Goal: Task Accomplishment & Management: Manage account settings

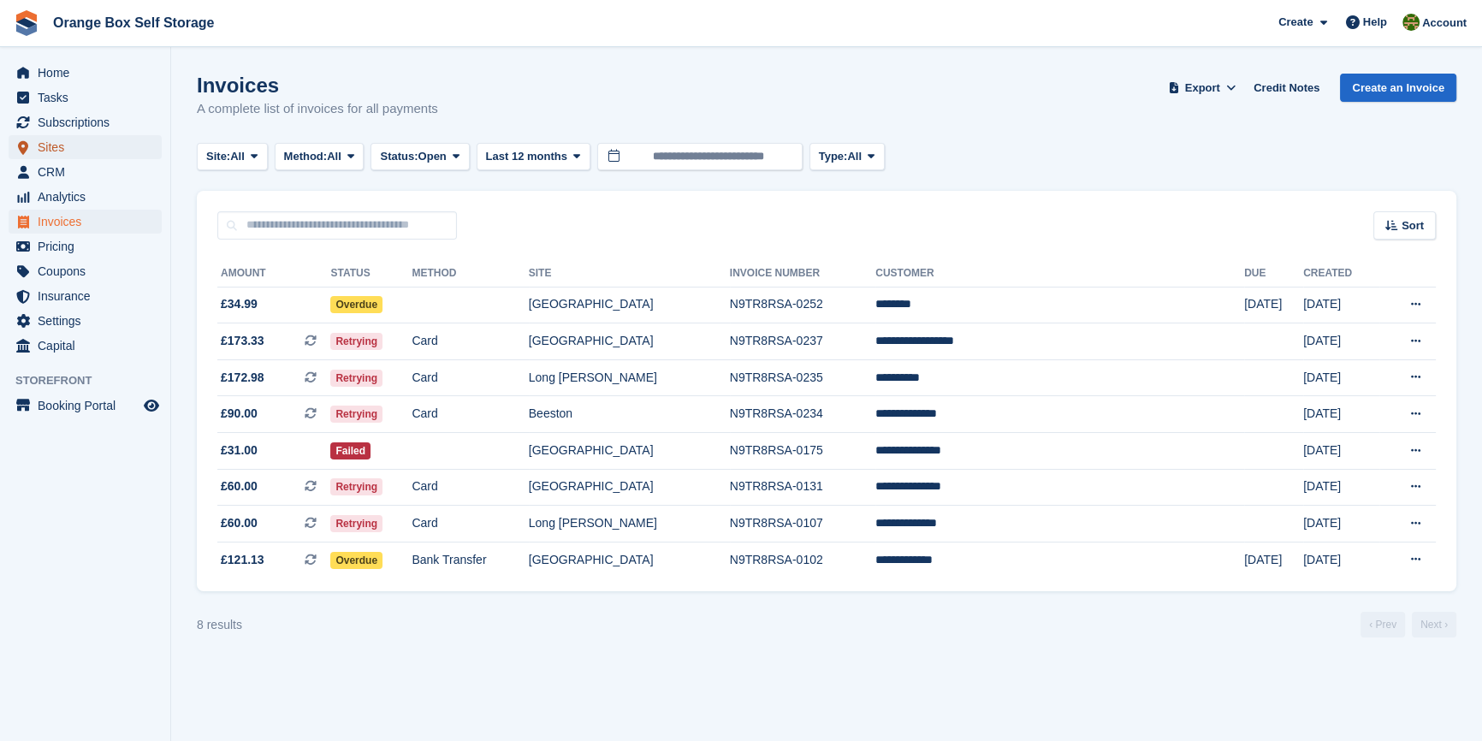
click at [71, 142] on span "Sites" at bounding box center [89, 147] width 103 height 24
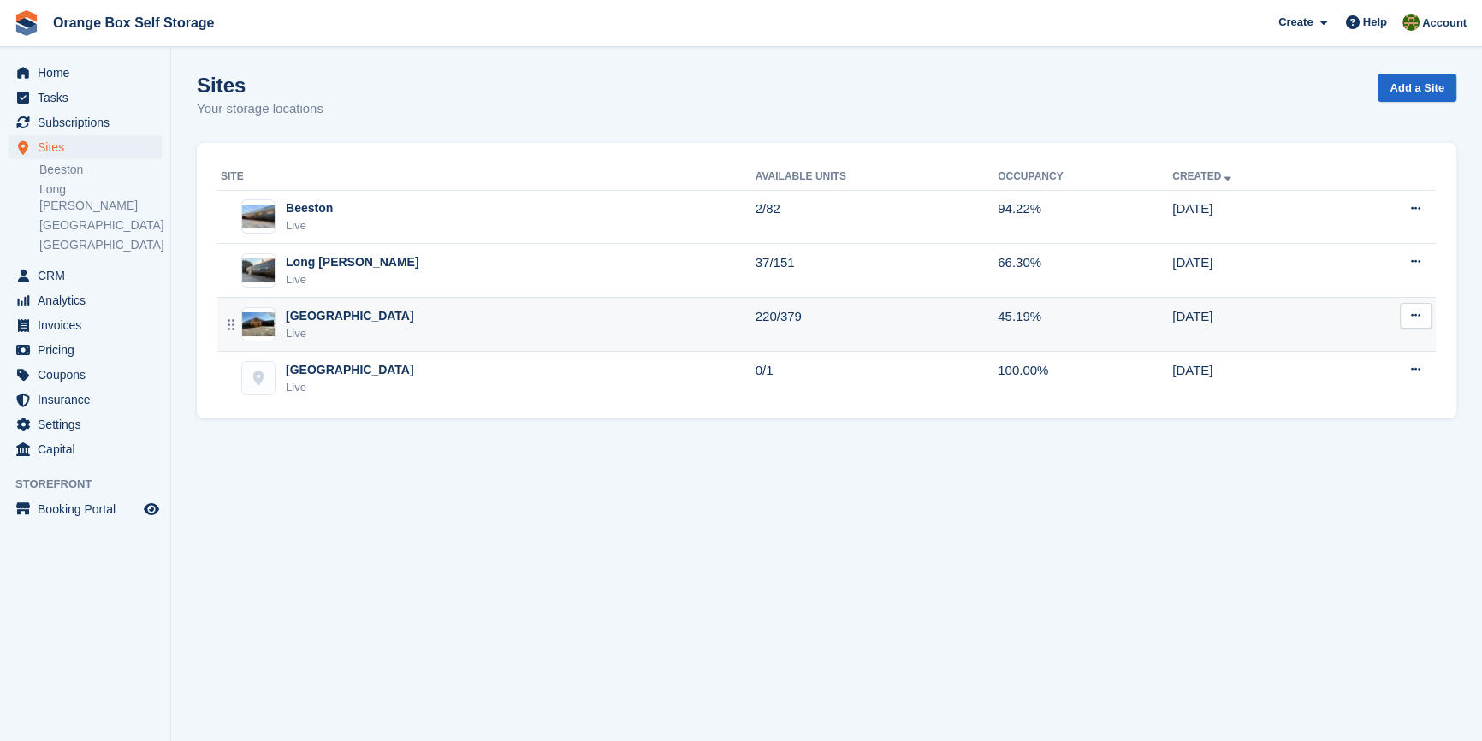
click at [348, 317] on div "Derby Live" at bounding box center [488, 324] width 535 height 35
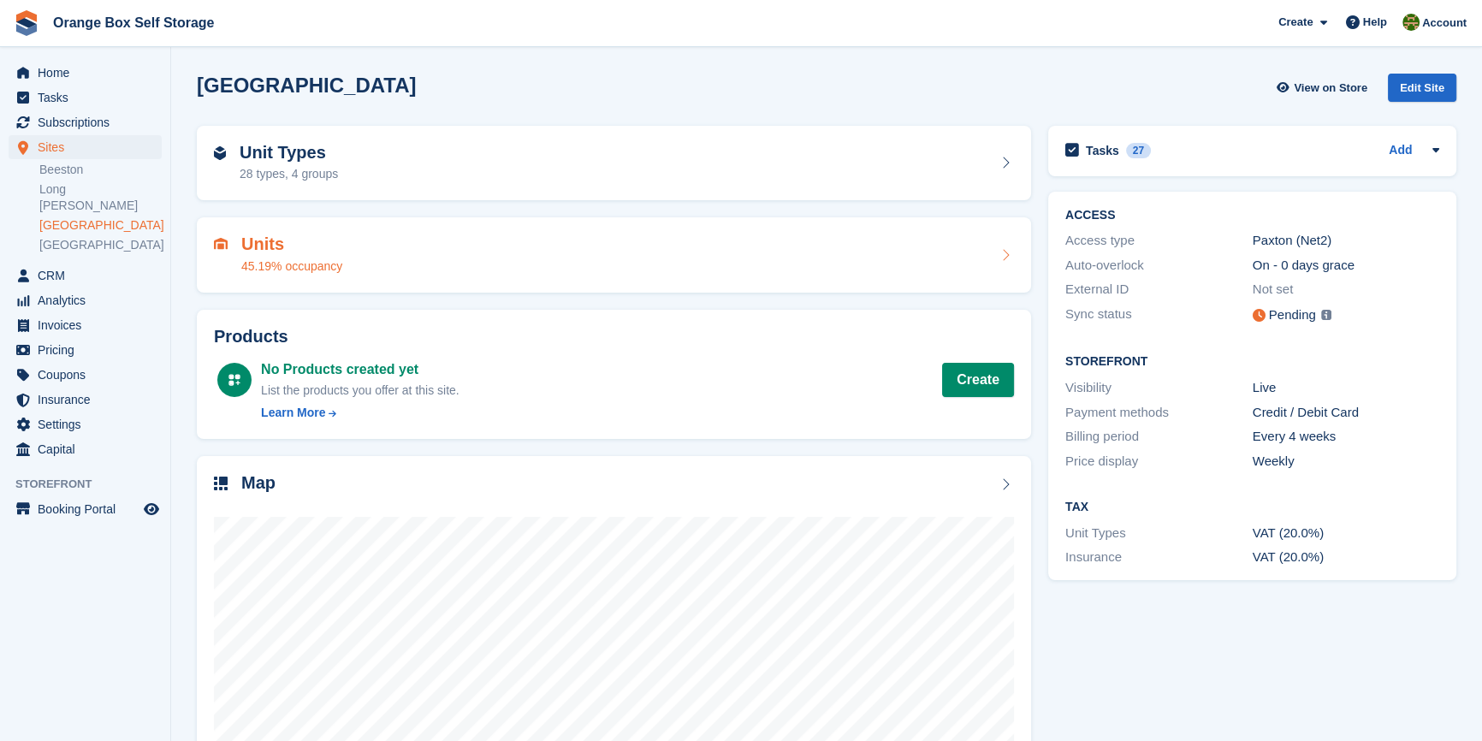
click at [367, 261] on div "Units 45.19% occupancy" at bounding box center [614, 255] width 800 height 41
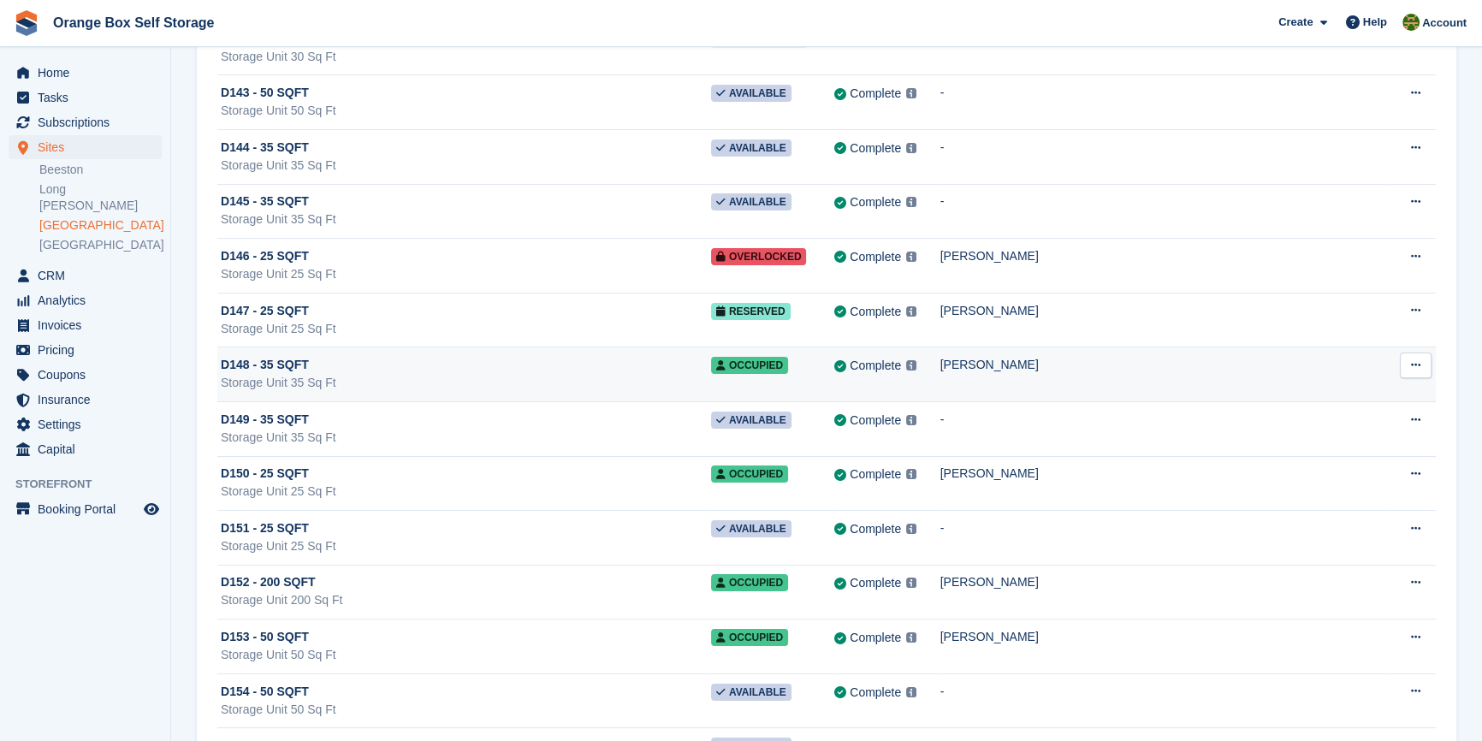
scroll to position [8326, 0]
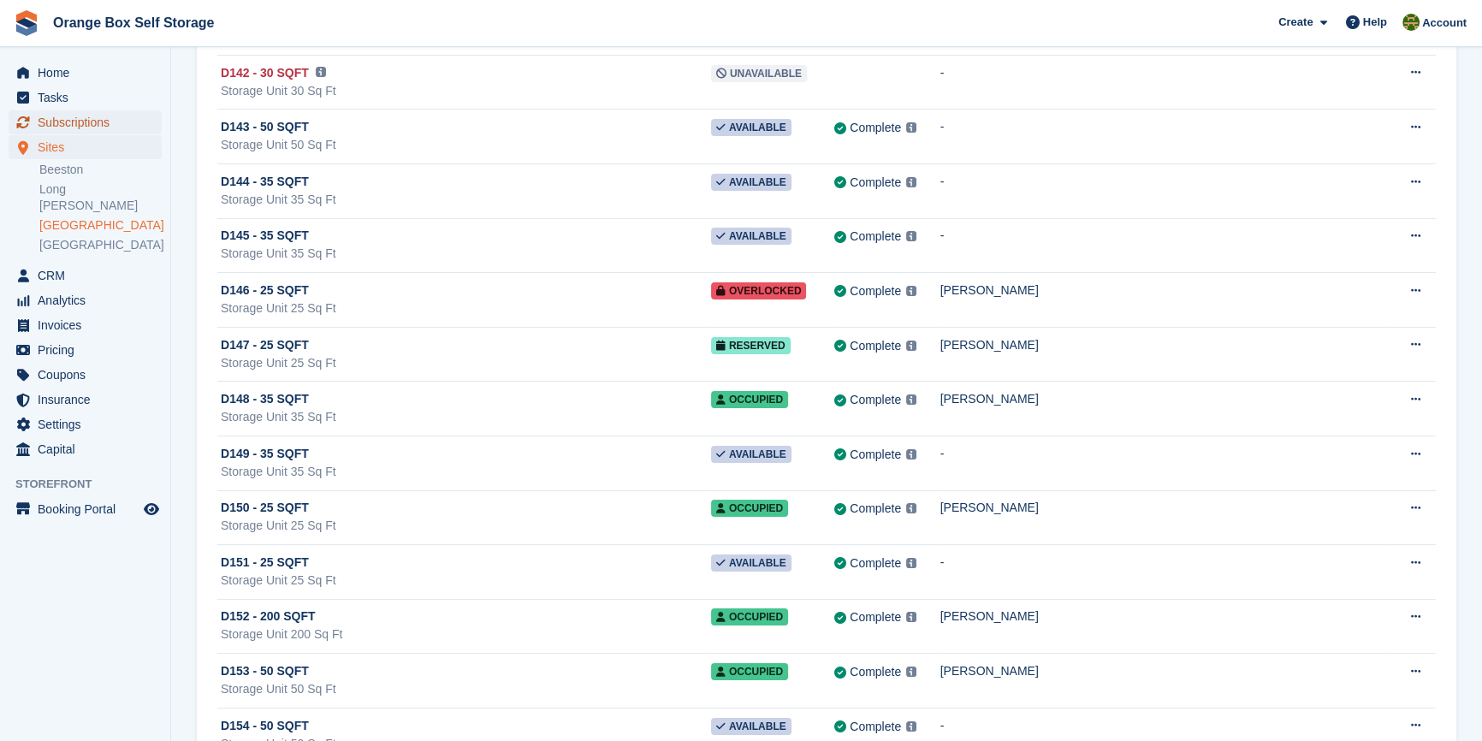
click at [86, 116] on span "Subscriptions" at bounding box center [89, 122] width 103 height 24
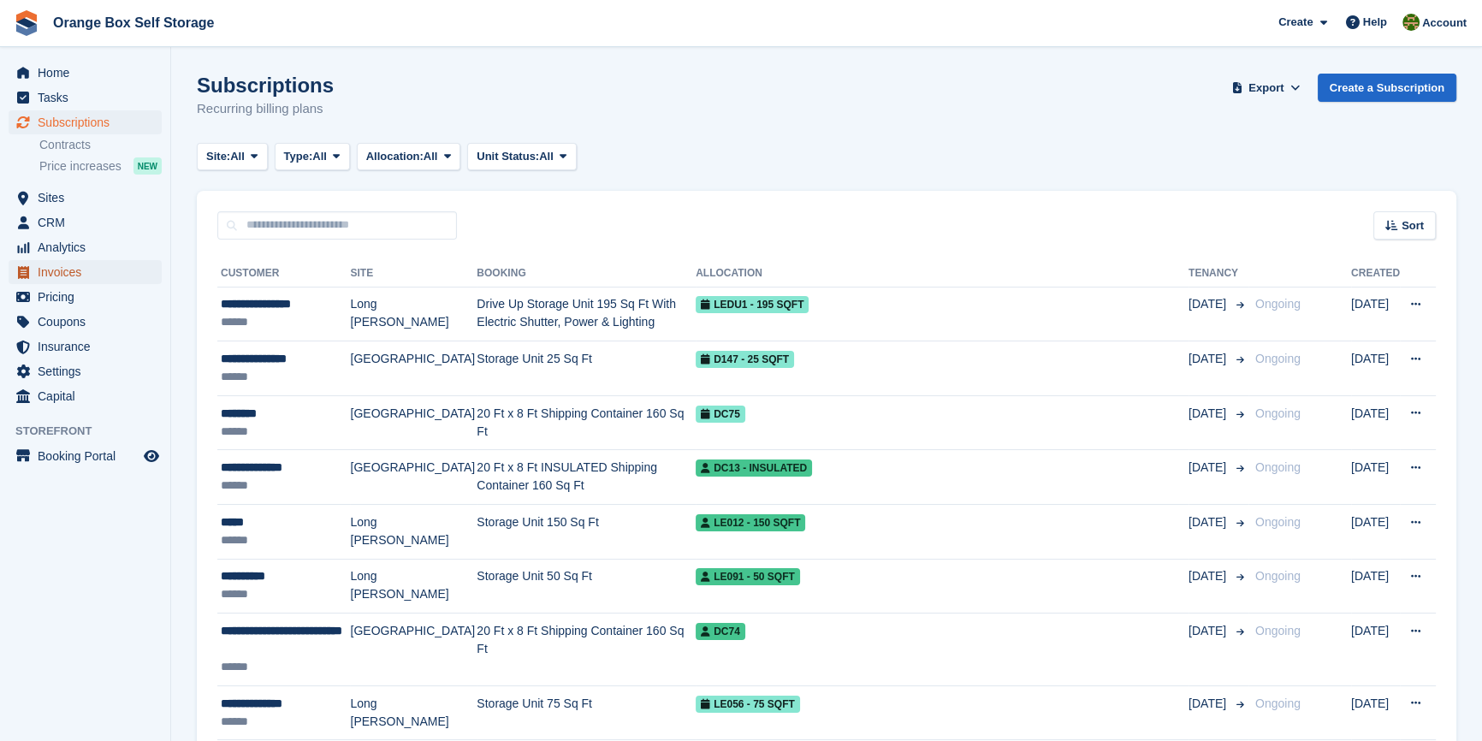
click at [78, 269] on span "Invoices" at bounding box center [89, 272] width 103 height 24
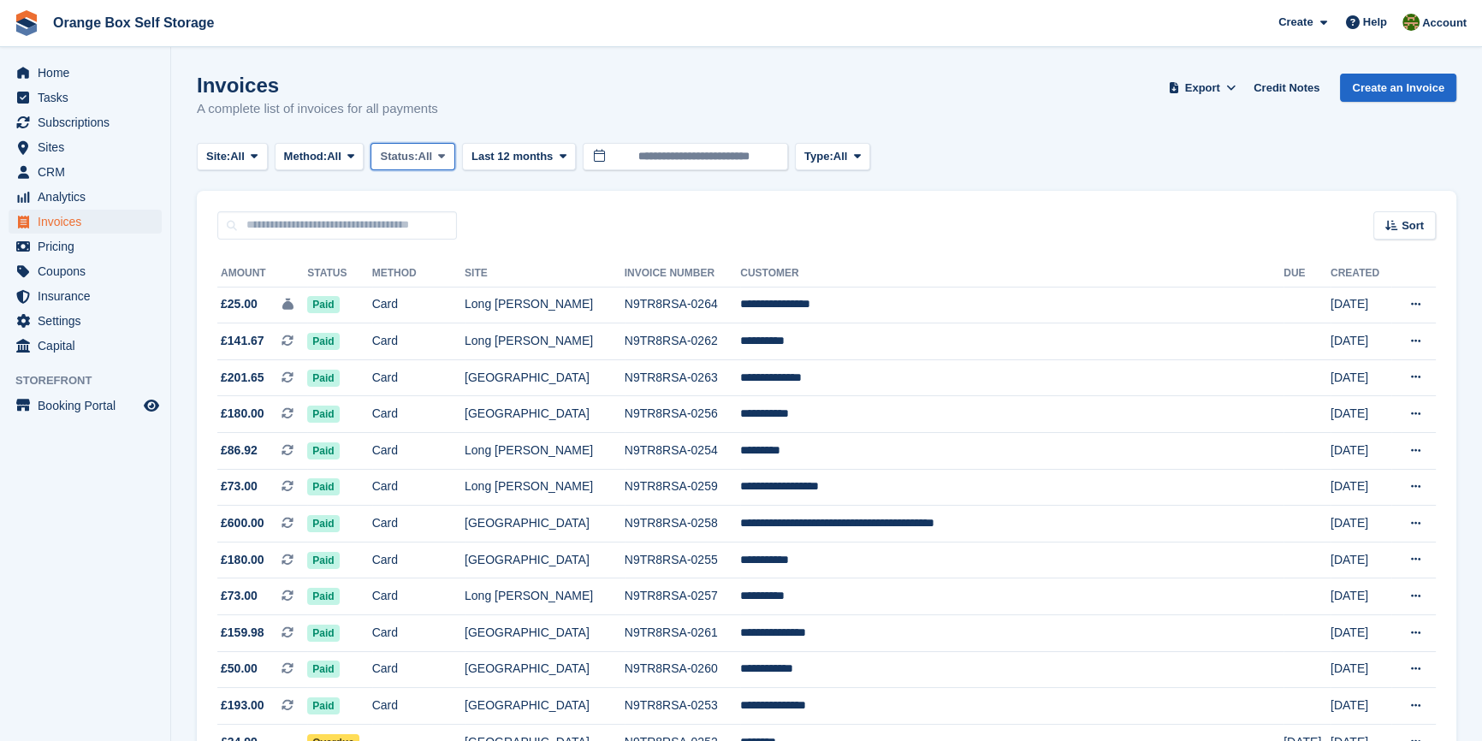
click at [445, 159] on icon at bounding box center [441, 156] width 7 height 11
click at [427, 295] on link "Open" at bounding box center [452, 289] width 149 height 31
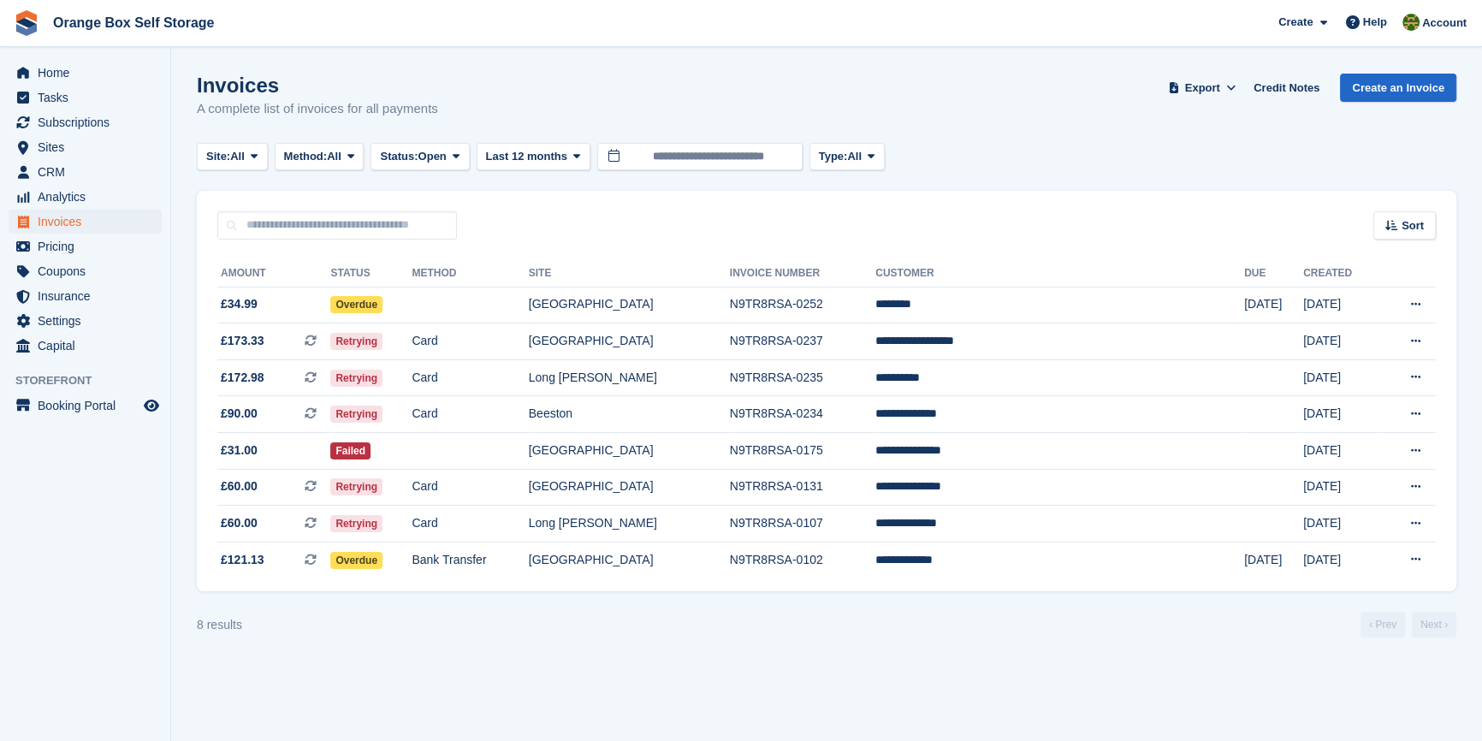
click at [603, 624] on div "8 results ‹ Prev Next ›" at bounding box center [827, 625] width 1260 height 26
click at [487, 662] on section "Invoices A complete list of invoices for all payments Export Export Invoices Ex…" at bounding box center [826, 370] width 1311 height 741
click at [70, 151] on span "Sites" at bounding box center [89, 147] width 103 height 24
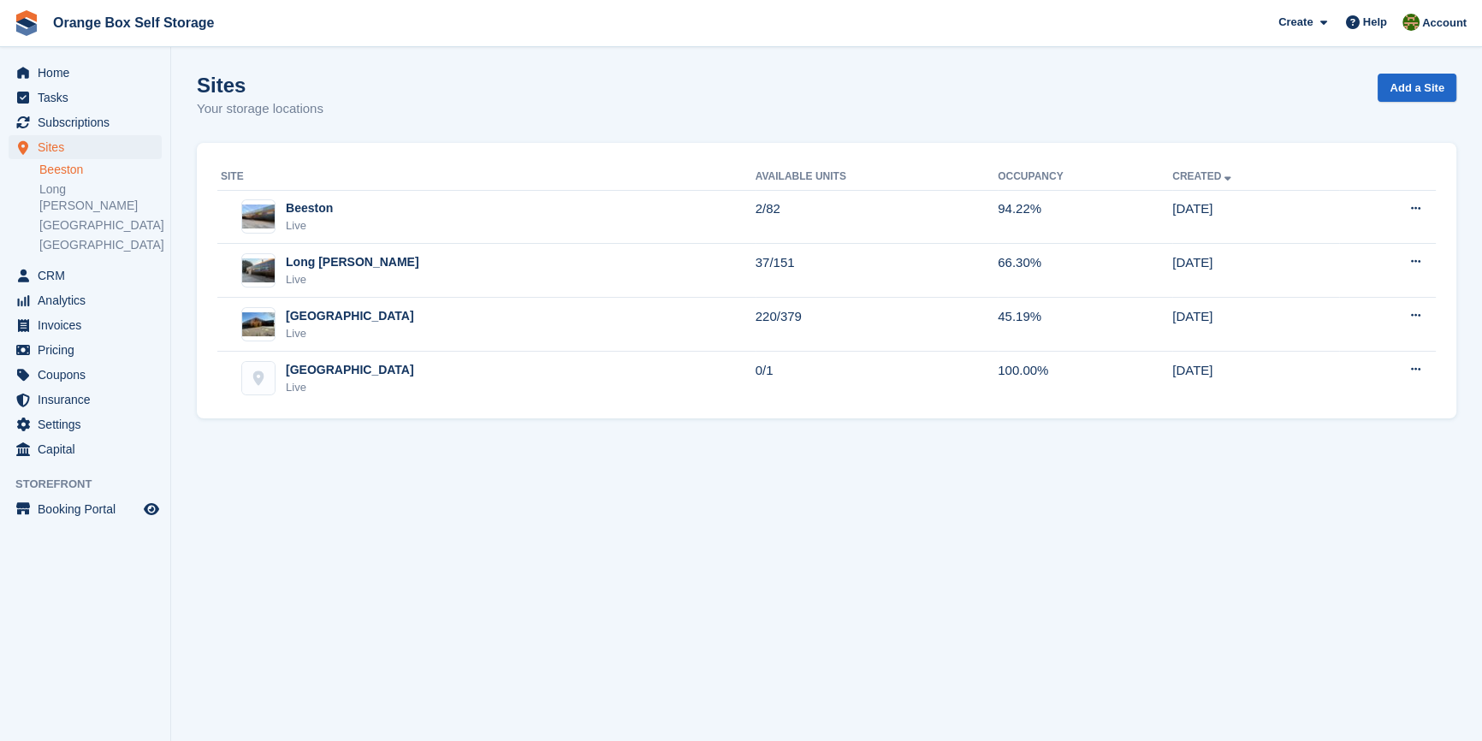
click at [74, 166] on link "Beeston" at bounding box center [100, 170] width 122 height 16
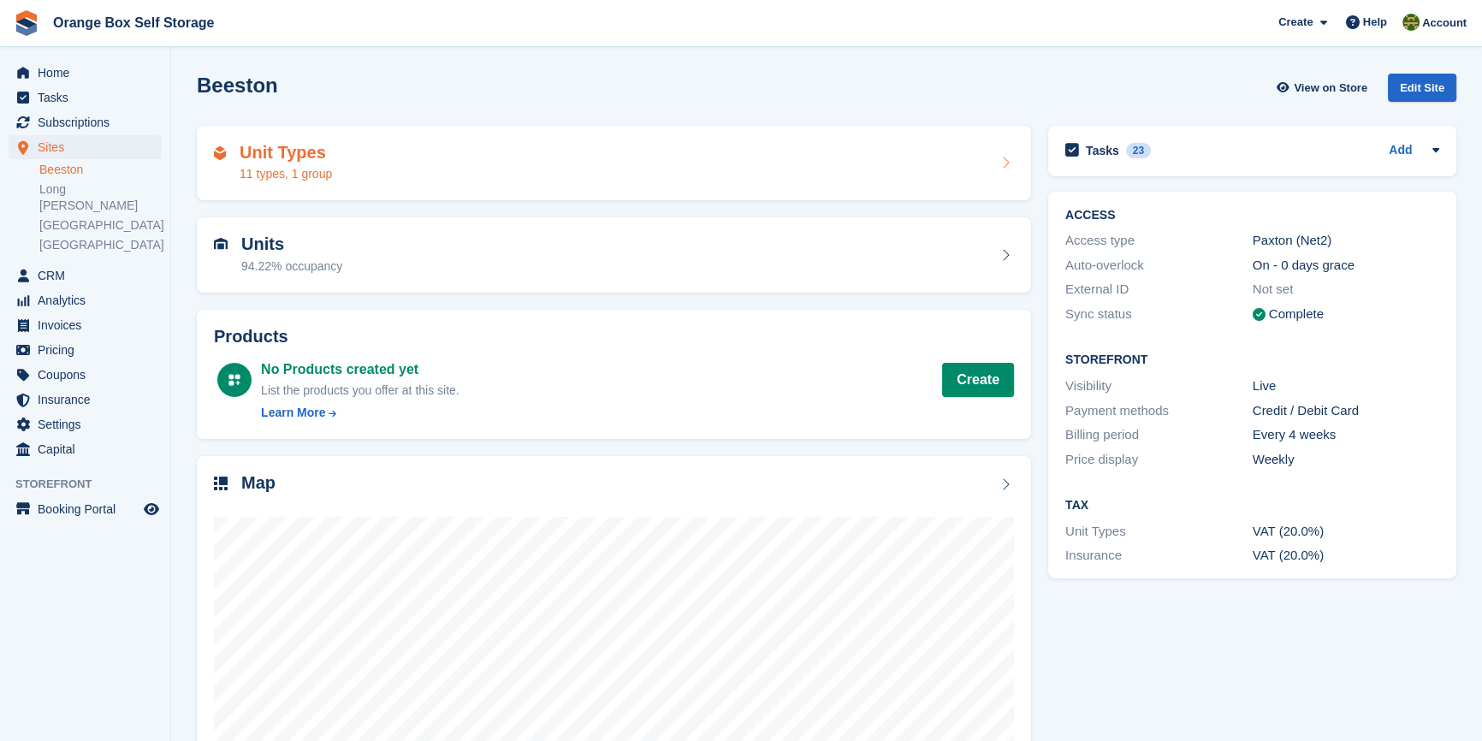
click at [357, 154] on div "Unit Types 11 types, 1 group" at bounding box center [614, 163] width 800 height 41
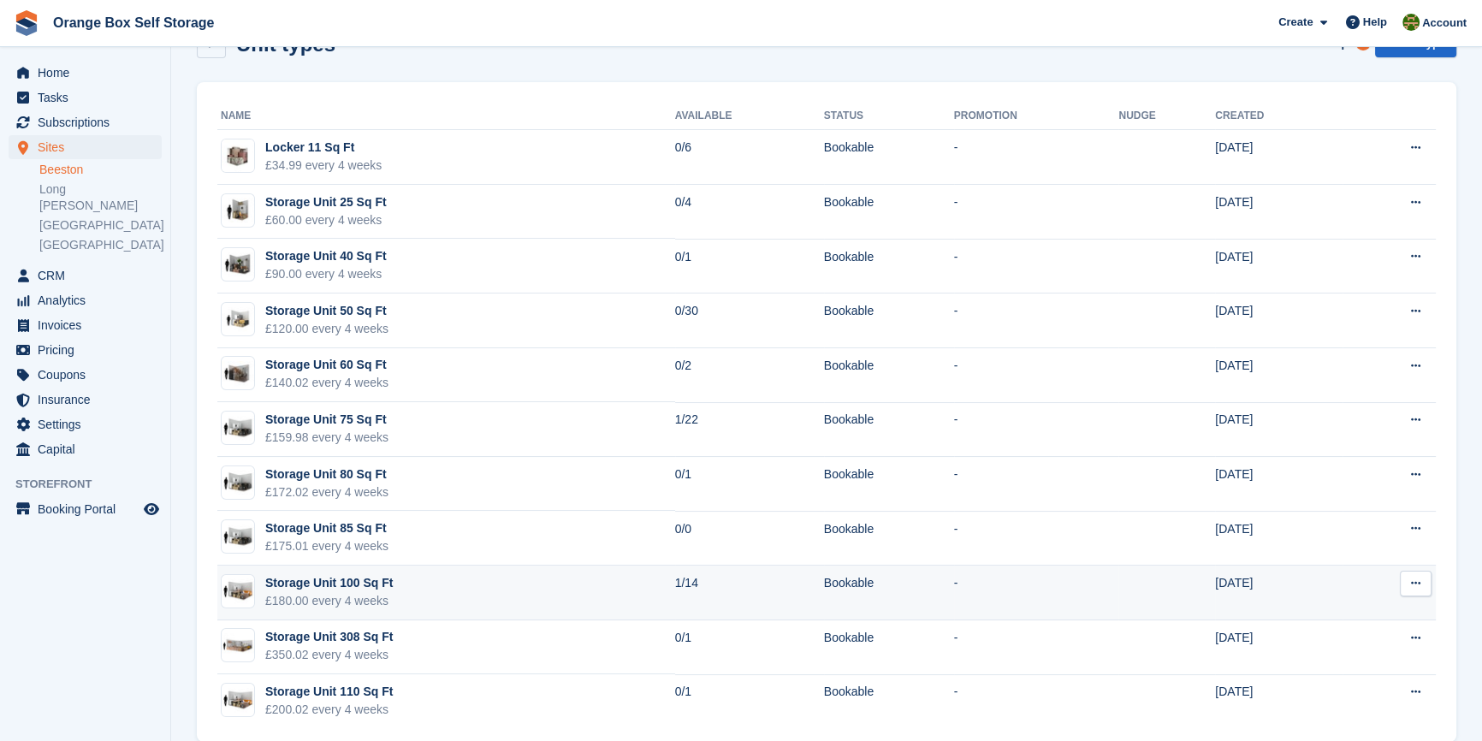
scroll to position [69, 0]
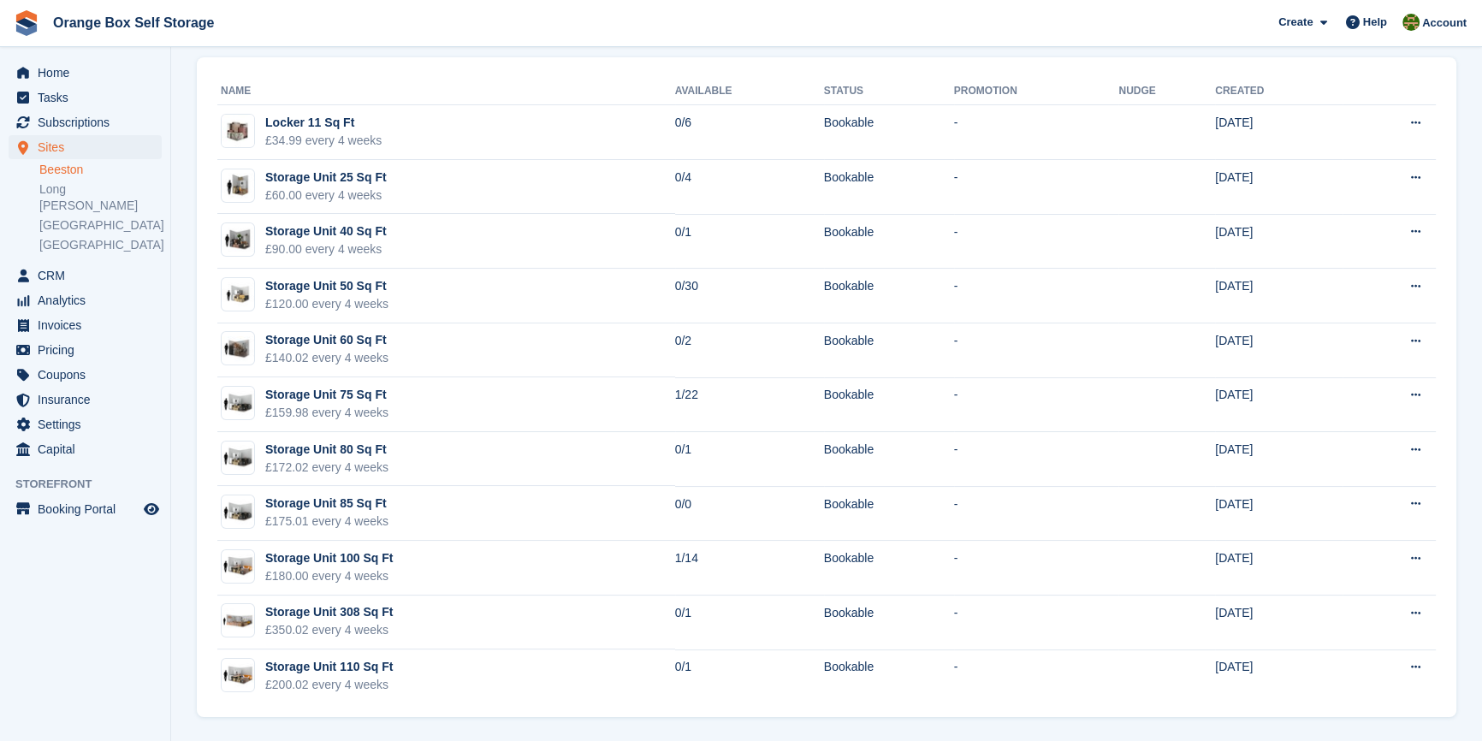
click at [53, 602] on aside "Home Tasks Subscriptions Subscriptions Subscriptions Contracts Price increases …" at bounding box center [85, 375] width 170 height 656
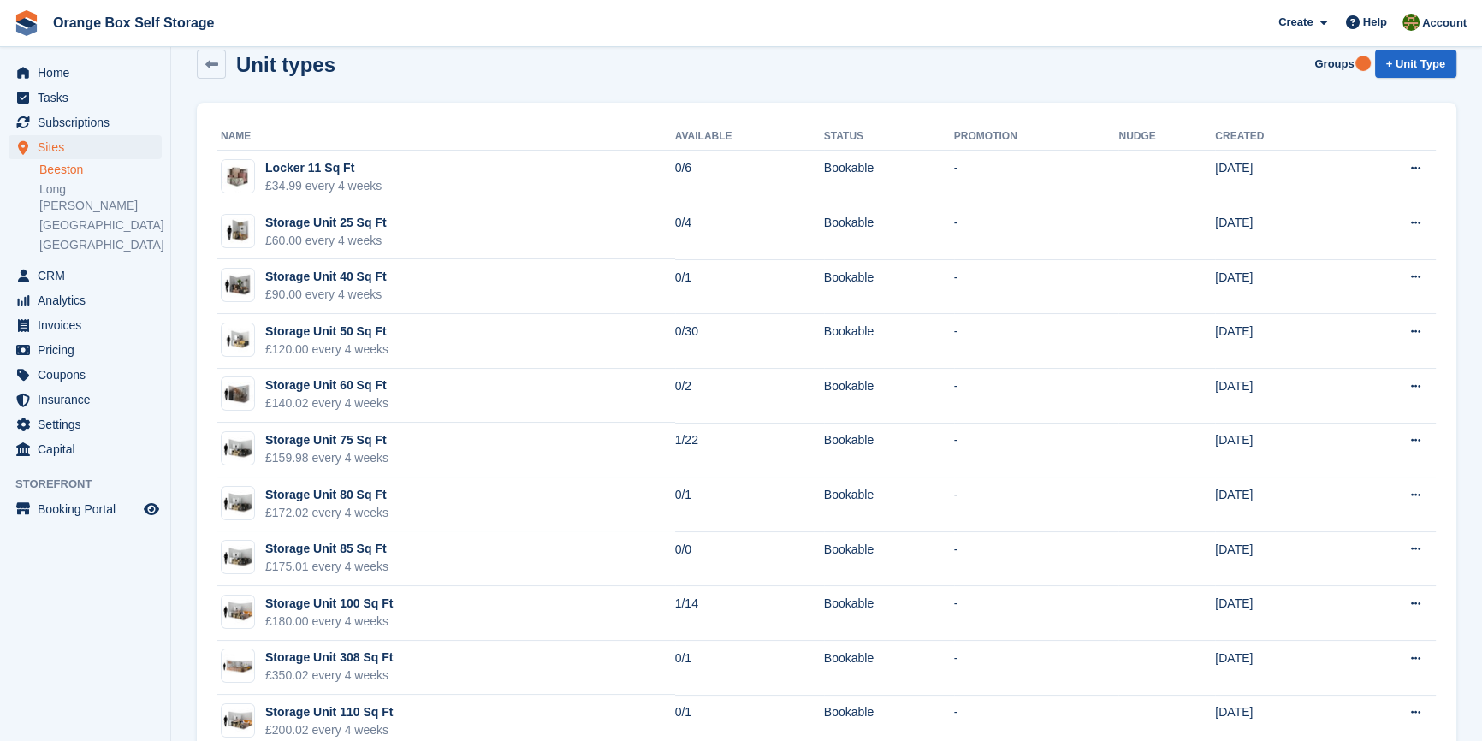
scroll to position [0, 0]
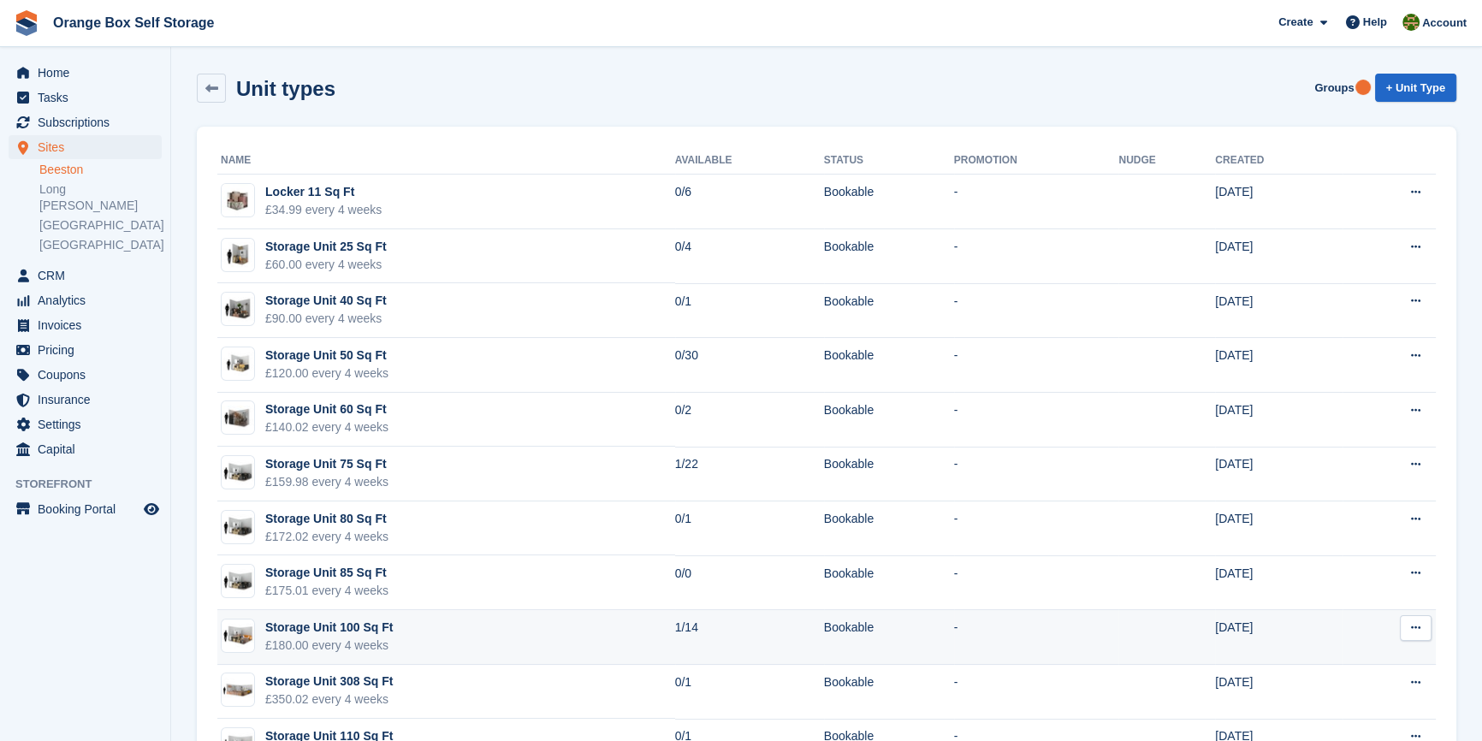
click at [525, 633] on td "Storage Unit 100 Sq Ft £180.00 every 4 weeks" at bounding box center [446, 637] width 458 height 55
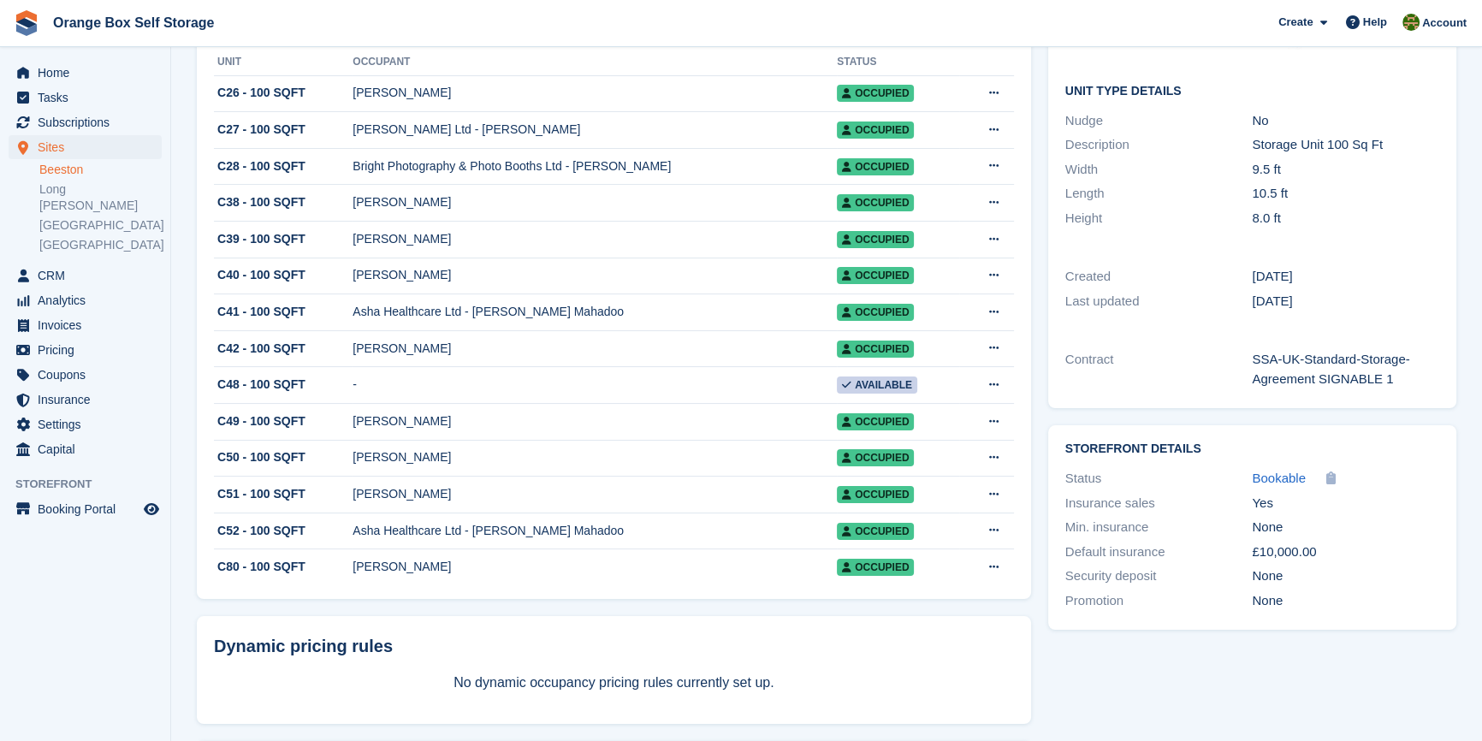
scroll to position [445, 0]
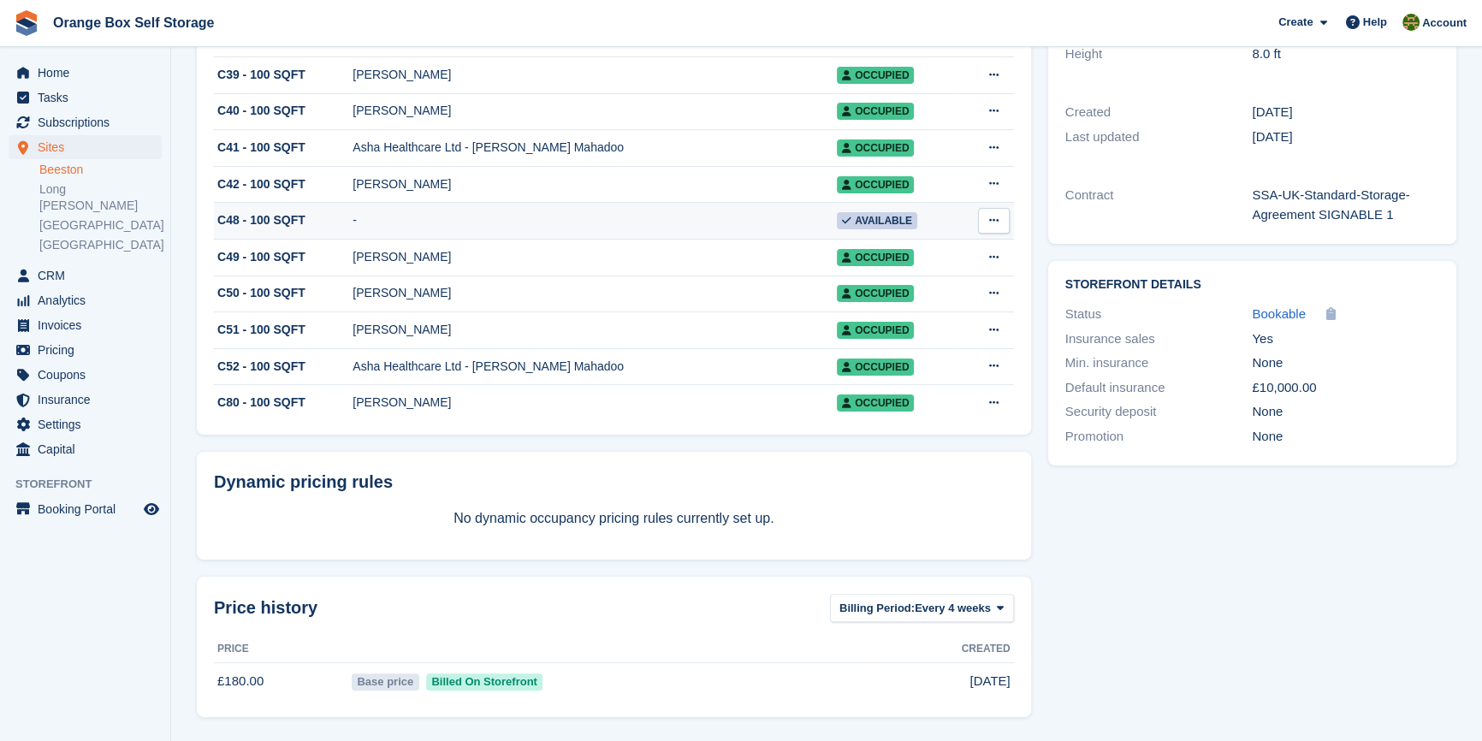
click at [478, 213] on td "-" at bounding box center [595, 221] width 484 height 37
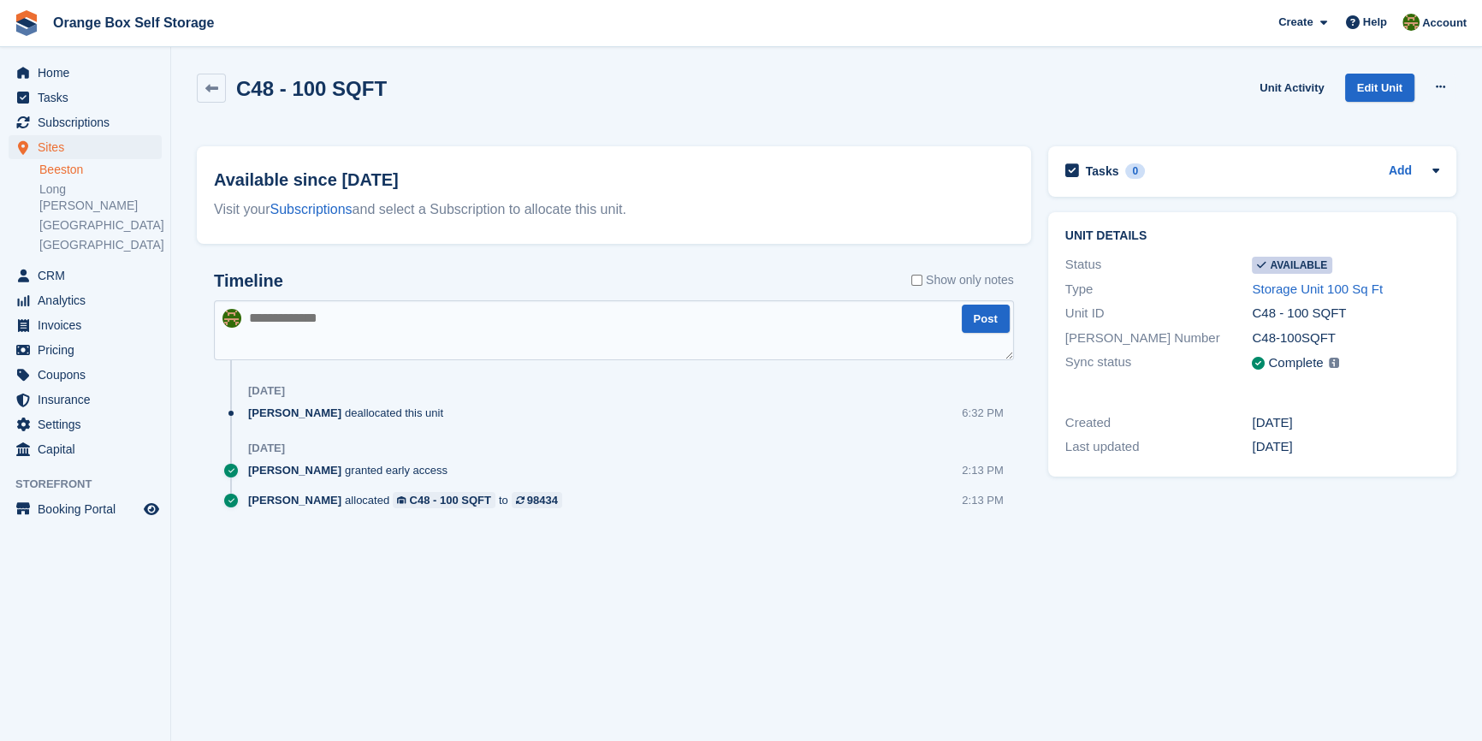
click at [769, 603] on section "C48 - 100 SQFT Unit Activity Edit Unit Make unavailable Delete unit Available s…" at bounding box center [826, 370] width 1311 height 741
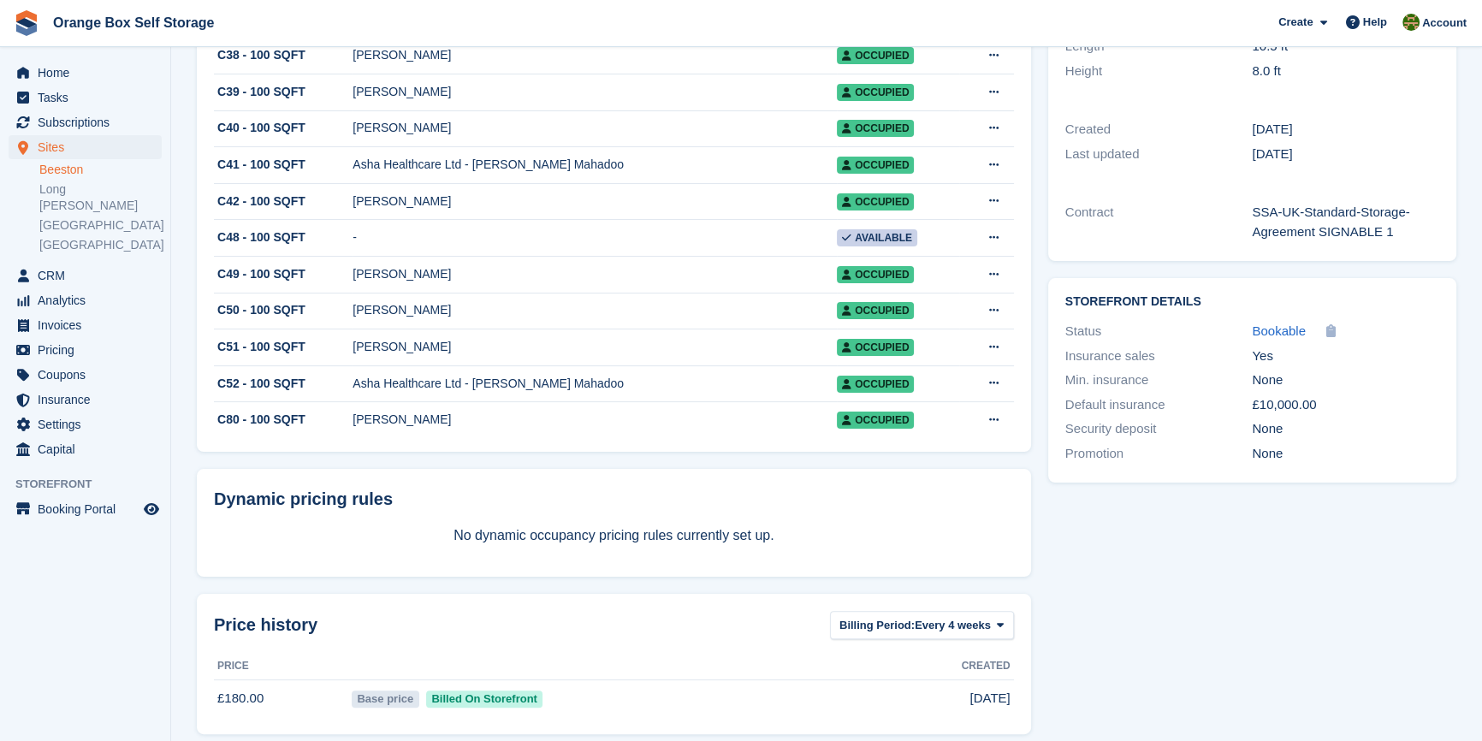
scroll to position [445, 0]
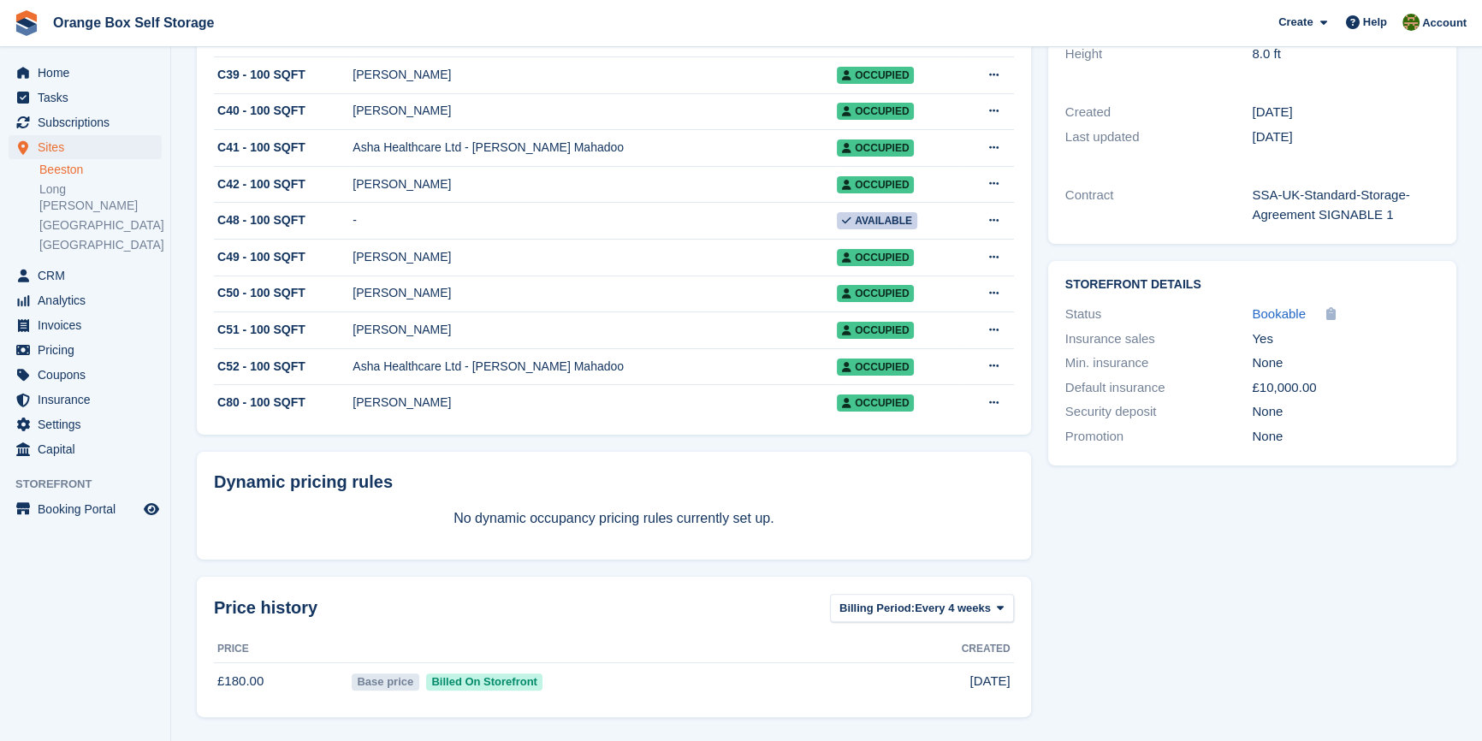
click at [701, 677] on td "Base price Billed On Storefront" at bounding box center [610, 681] width 525 height 38
click at [956, 610] on span "Every 4 weeks" at bounding box center [953, 608] width 76 height 17
click at [646, 605] on div "Price history Billing Period: Every 4 weeks Every 4 weeks Every month Every year" at bounding box center [614, 608] width 800 height 28
drag, startPoint x: 802, startPoint y: 522, endPoint x: 401, endPoint y: 527, distance: 400.6
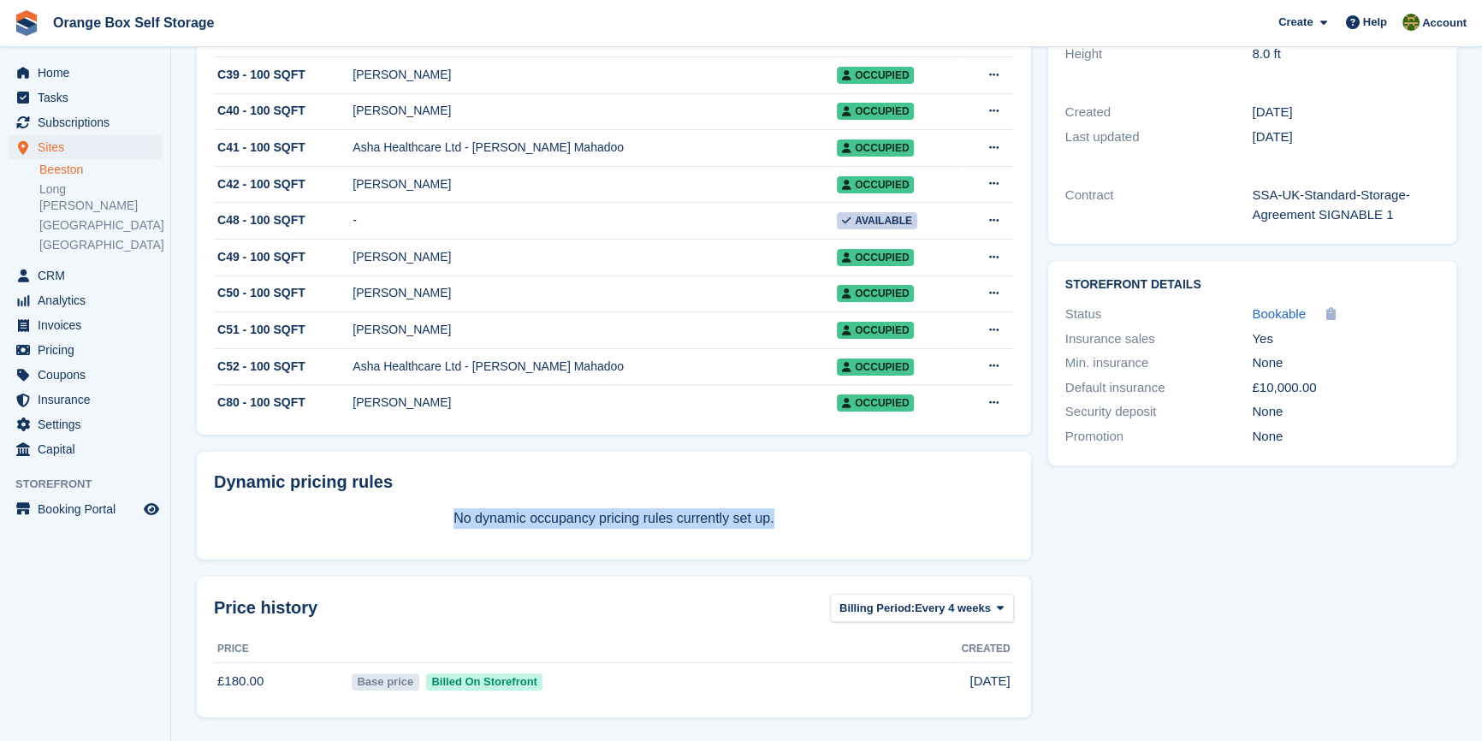
click at [401, 527] on p "No dynamic occupancy pricing rules currently set up." at bounding box center [614, 518] width 800 height 21
click at [412, 531] on div "Dynamic pricing rules No dynamic occupancy pricing rules currently set up." at bounding box center [614, 506] width 835 height 108
click at [826, 534] on div "Dynamic pricing rules No dynamic occupancy pricing rules currently set up." at bounding box center [614, 506] width 835 height 108
click at [1477, 630] on section "Storage Unit 100 Sq Ft View on Store Edit Unit Type Occupancy Current percentag…" at bounding box center [826, 155] width 1311 height 1171
click at [1392, 578] on div "Unit Type details Nudge No Description Storage Unit 100 Sq Ft Width 9.5 ft Leng…" at bounding box center [1252, 206] width 425 height 1037
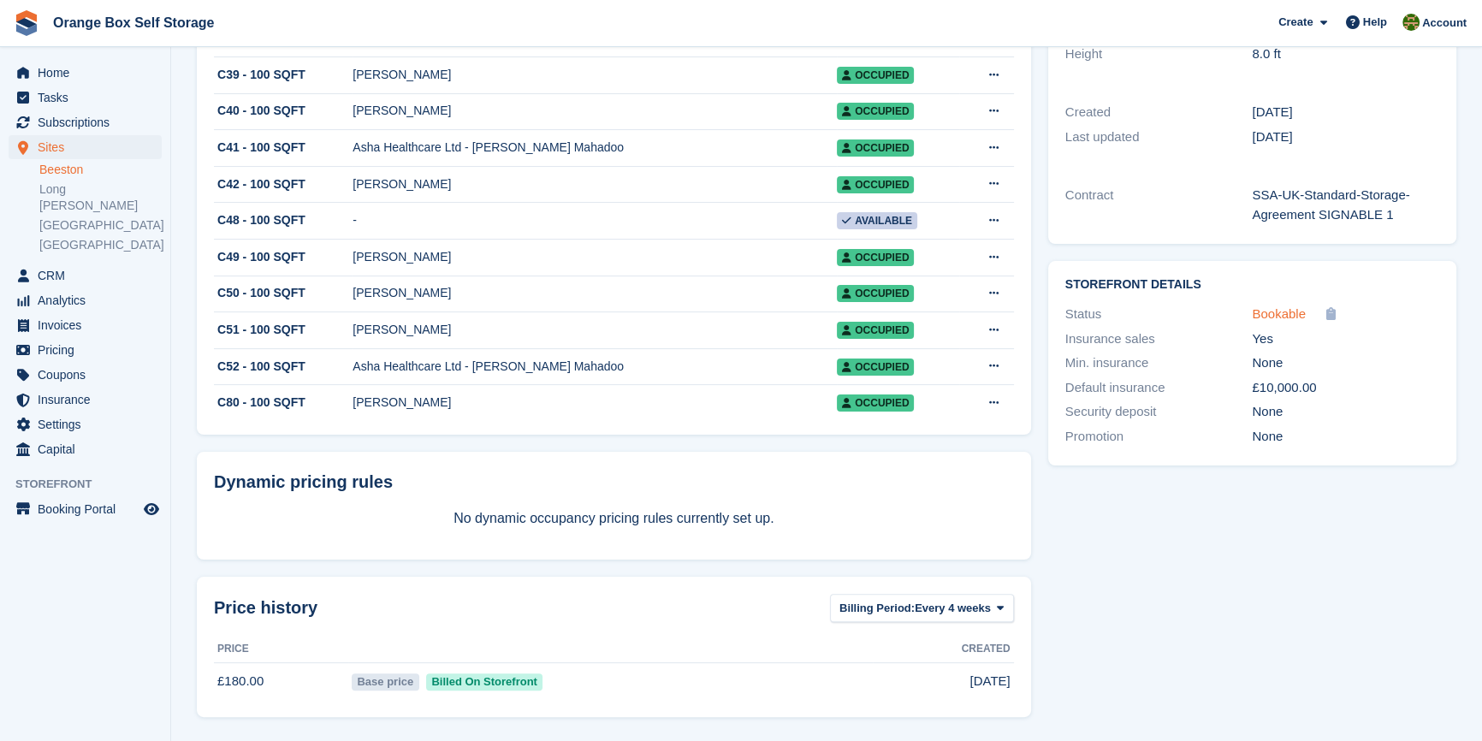
click at [1274, 306] on span "Bookable" at bounding box center [1279, 313] width 54 height 15
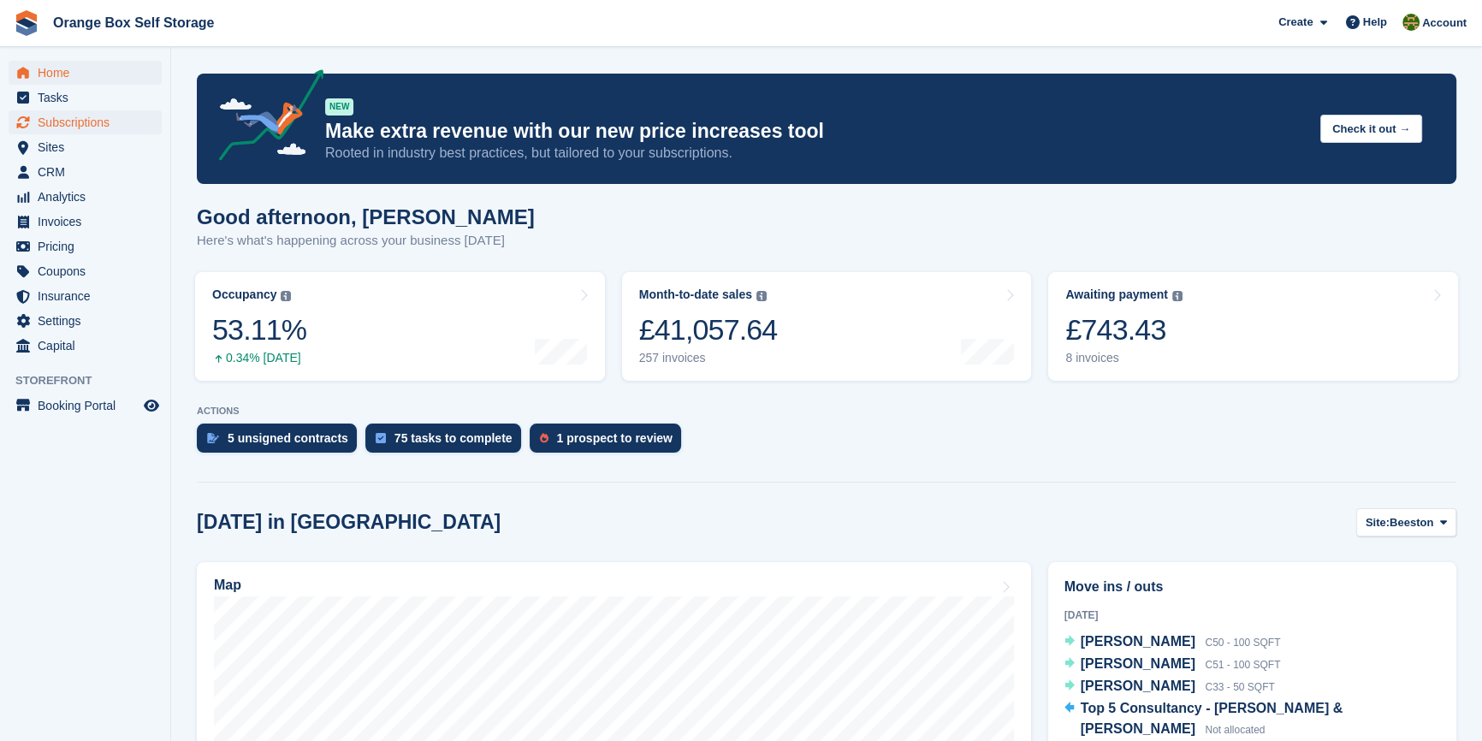
drag, startPoint x: 83, startPoint y: 538, endPoint x: 37, endPoint y: 121, distance: 420.2
click at [83, 538] on aside "Home Tasks Subscriptions Subscriptions Subscriptions Contracts Price increases …" at bounding box center [85, 375] width 170 height 656
click at [68, 123] on span "Subscriptions" at bounding box center [89, 122] width 103 height 24
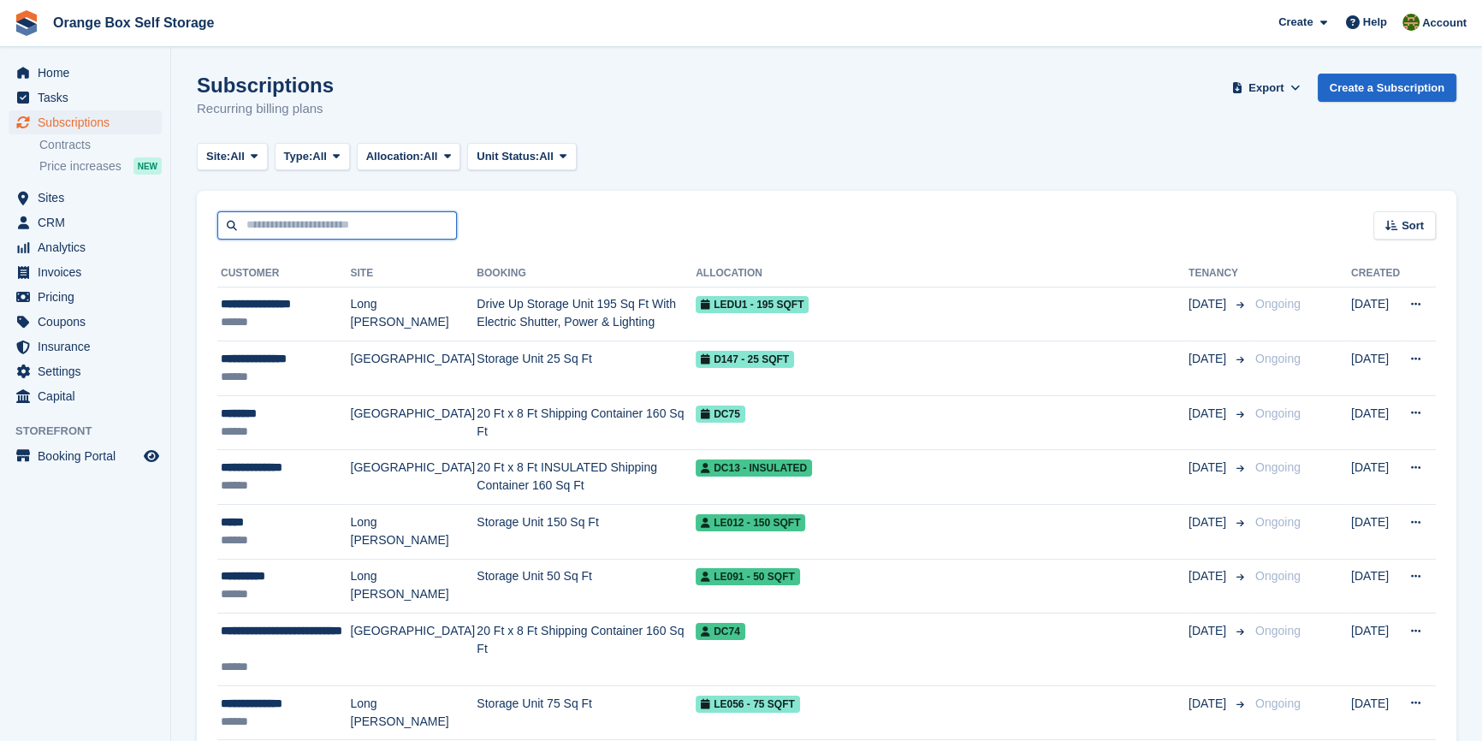
click at [294, 231] on input "text" at bounding box center [337, 225] width 240 height 28
type input "****"
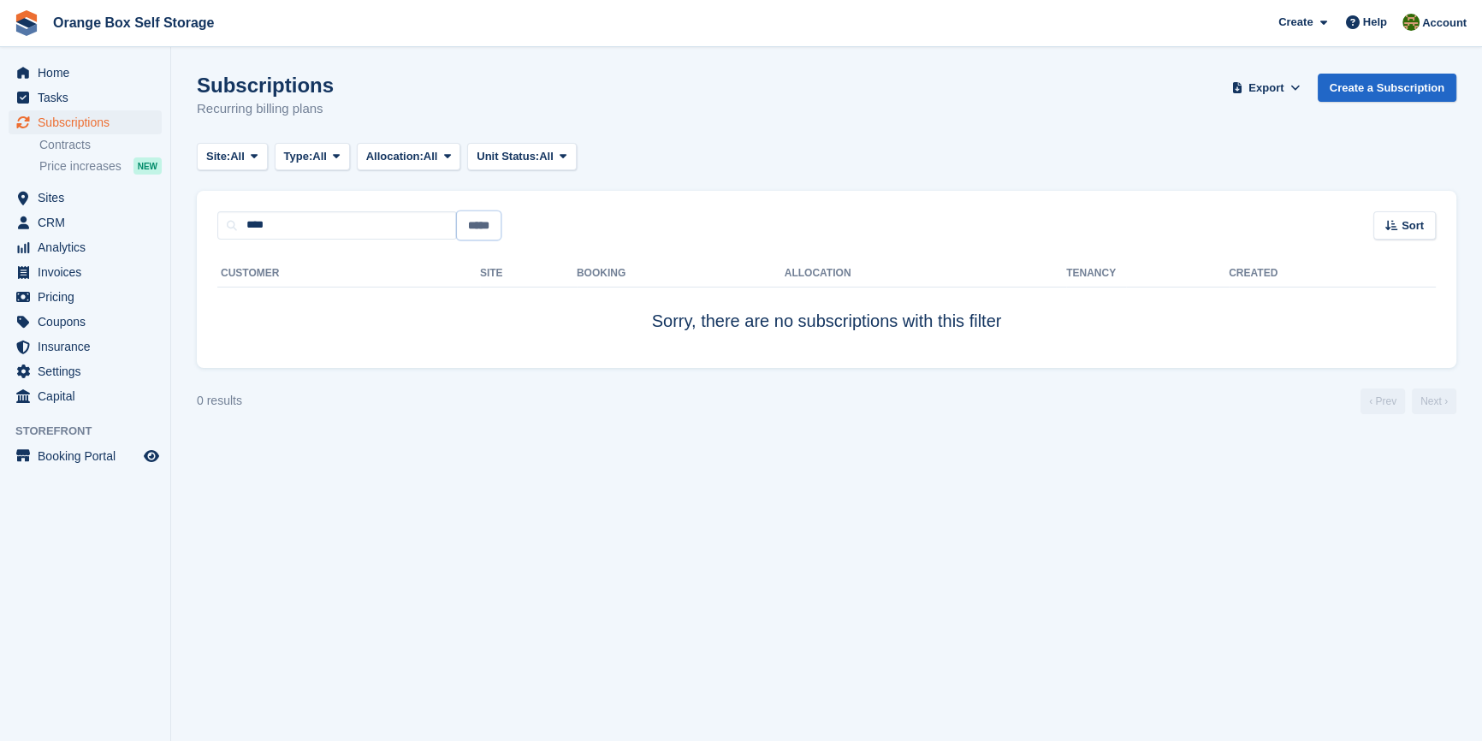
click at [475, 234] on input "*****" at bounding box center [479, 225] width 44 height 28
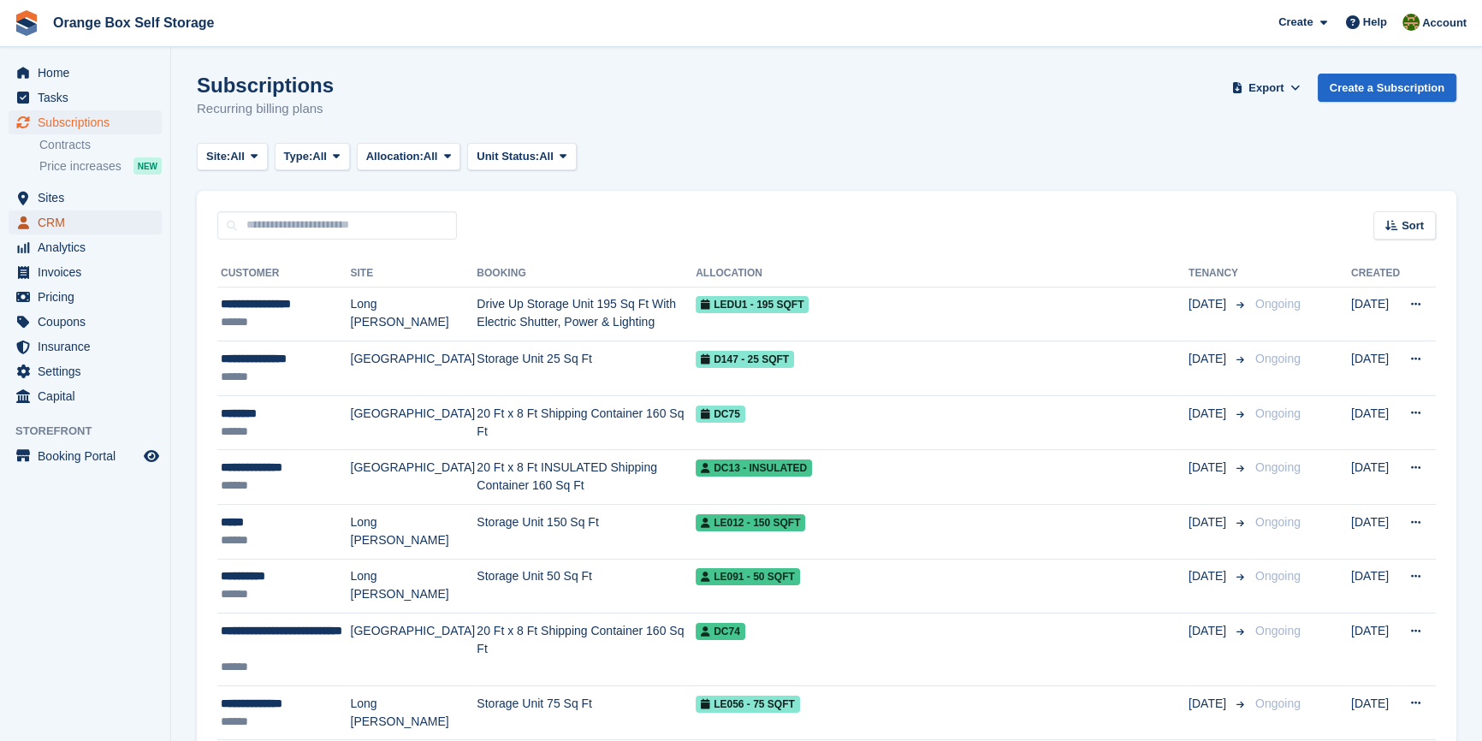
click at [53, 211] on span "CRM" at bounding box center [89, 223] width 103 height 24
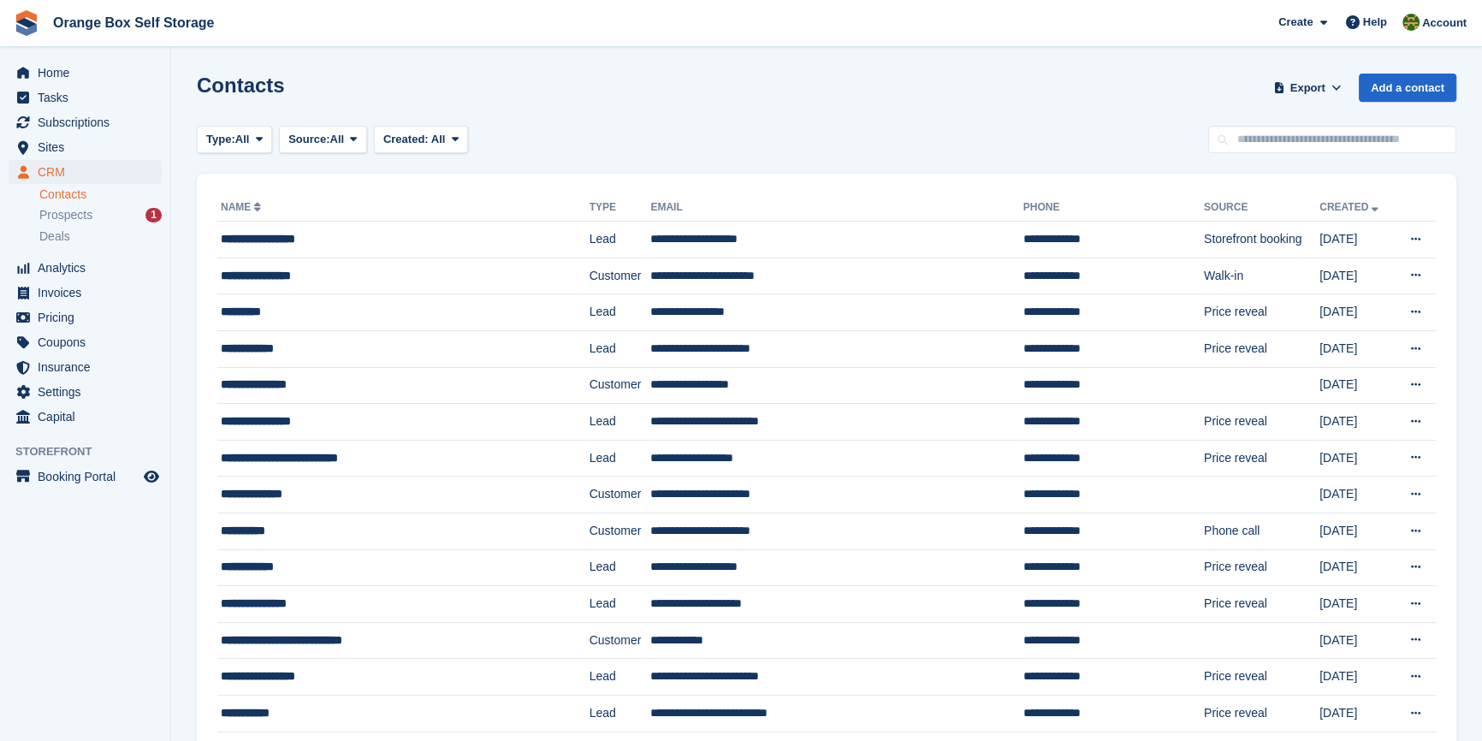
click at [1260, 145] on input "text" at bounding box center [1333, 140] width 248 height 28
type input "*******"
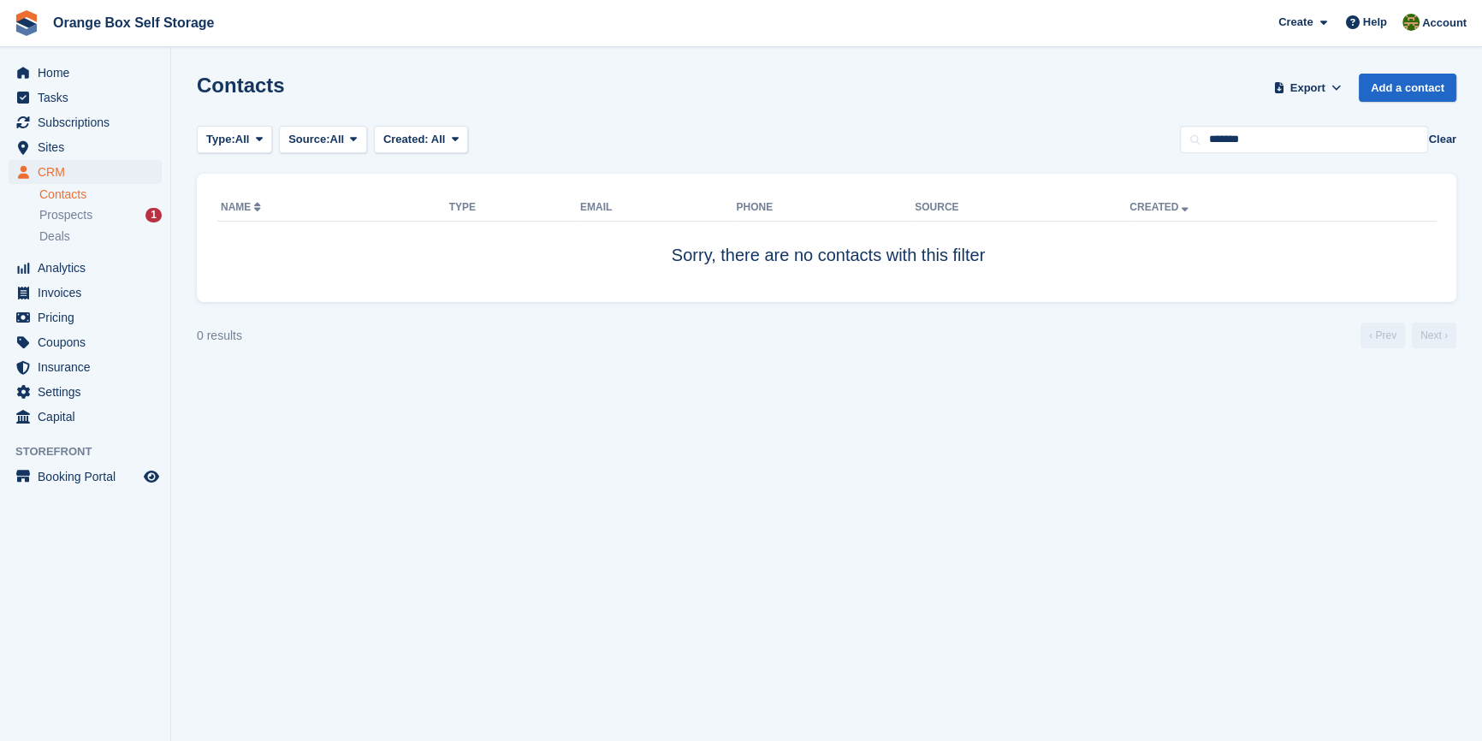
click at [1444, 145] on button "Clear" at bounding box center [1443, 139] width 28 height 17
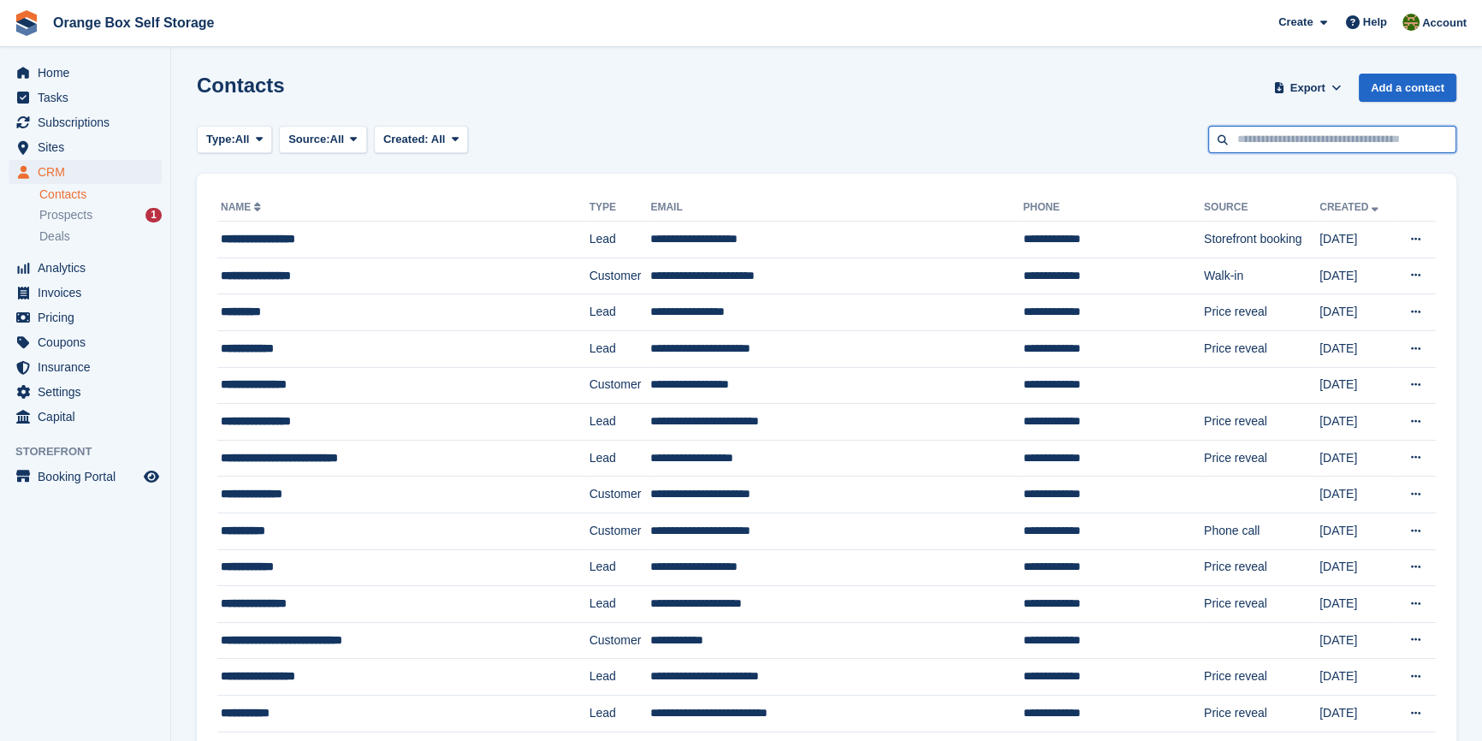
click at [1267, 142] on input "text" at bounding box center [1333, 140] width 248 height 28
paste input "**********"
type input "**********"
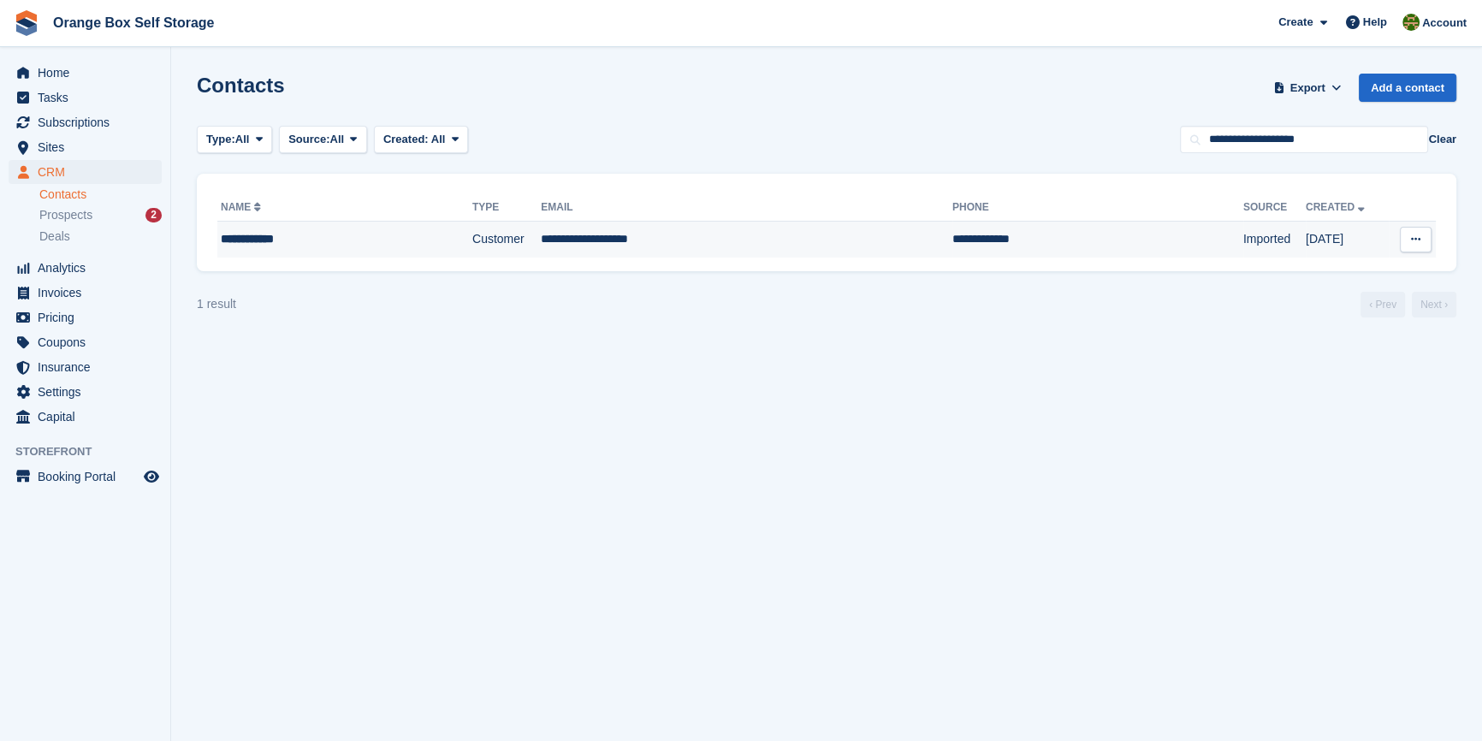
click at [295, 241] on div "**********" at bounding box center [315, 239] width 189 height 18
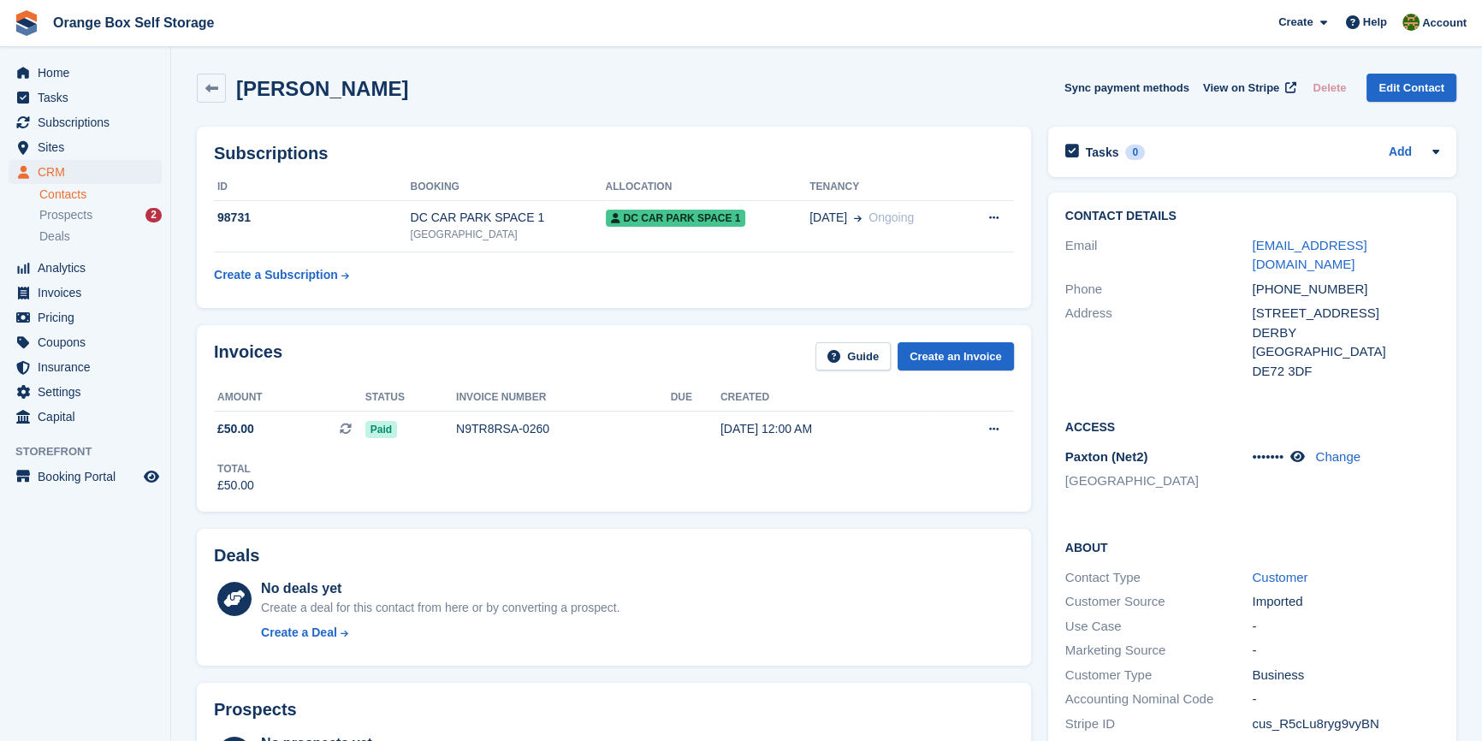
click at [692, 464] on div "Total £50.00" at bounding box center [614, 471] width 800 height 47
click at [678, 298] on div "Subscriptions ID Booking Allocation Tenancy 98731 DC CAR PARK SPACE 1 [GEOGRAPH…" at bounding box center [614, 217] width 835 height 181
click at [1009, 428] on button at bounding box center [994, 430] width 32 height 26
click at [994, 223] on icon at bounding box center [993, 217] width 9 height 11
click at [902, 255] on p "Cancel subscription" at bounding box center [927, 252] width 149 height 22
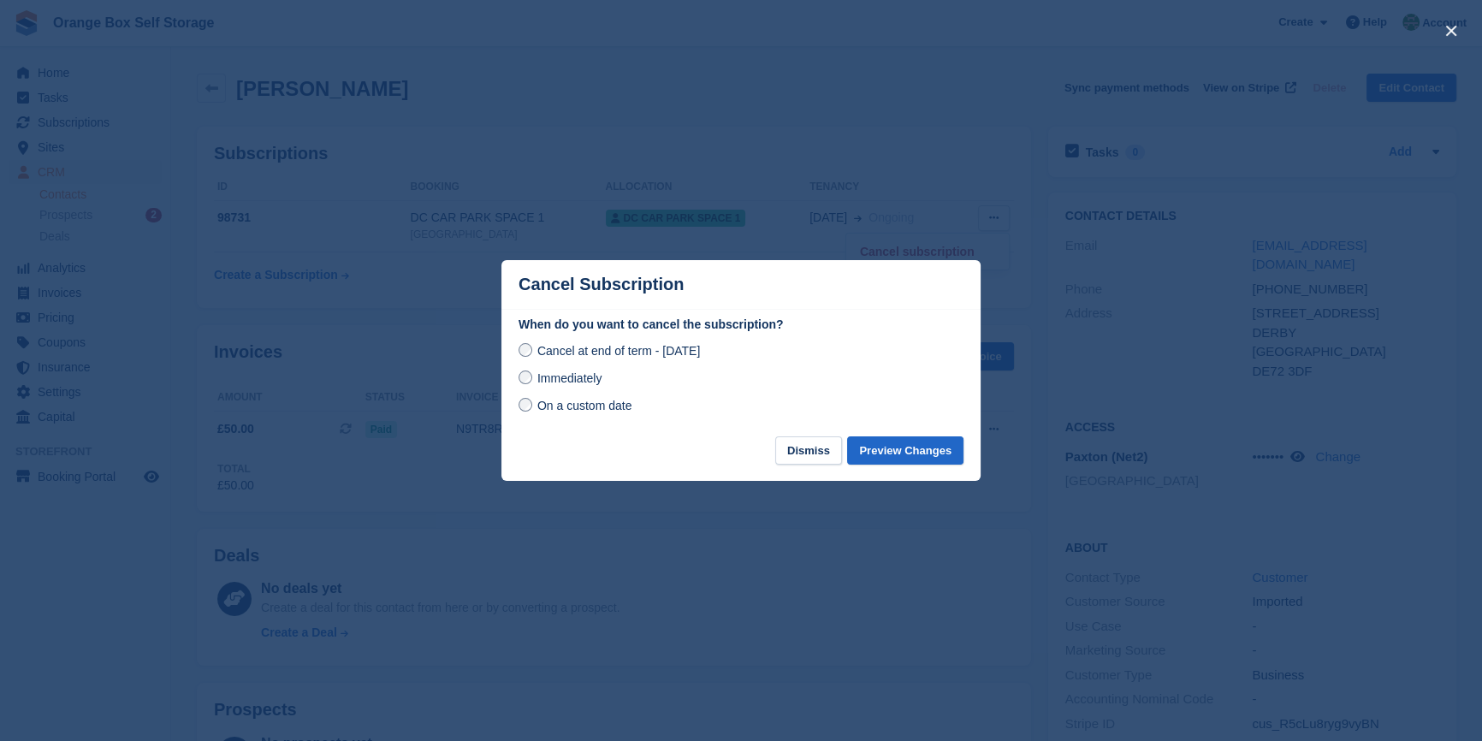
click at [552, 389] on div "Immediately" at bounding box center [741, 378] width 445 height 21
click at [543, 383] on span "Immediately" at bounding box center [570, 378] width 64 height 14
click at [927, 456] on button "Preview Changes" at bounding box center [905, 451] width 116 height 28
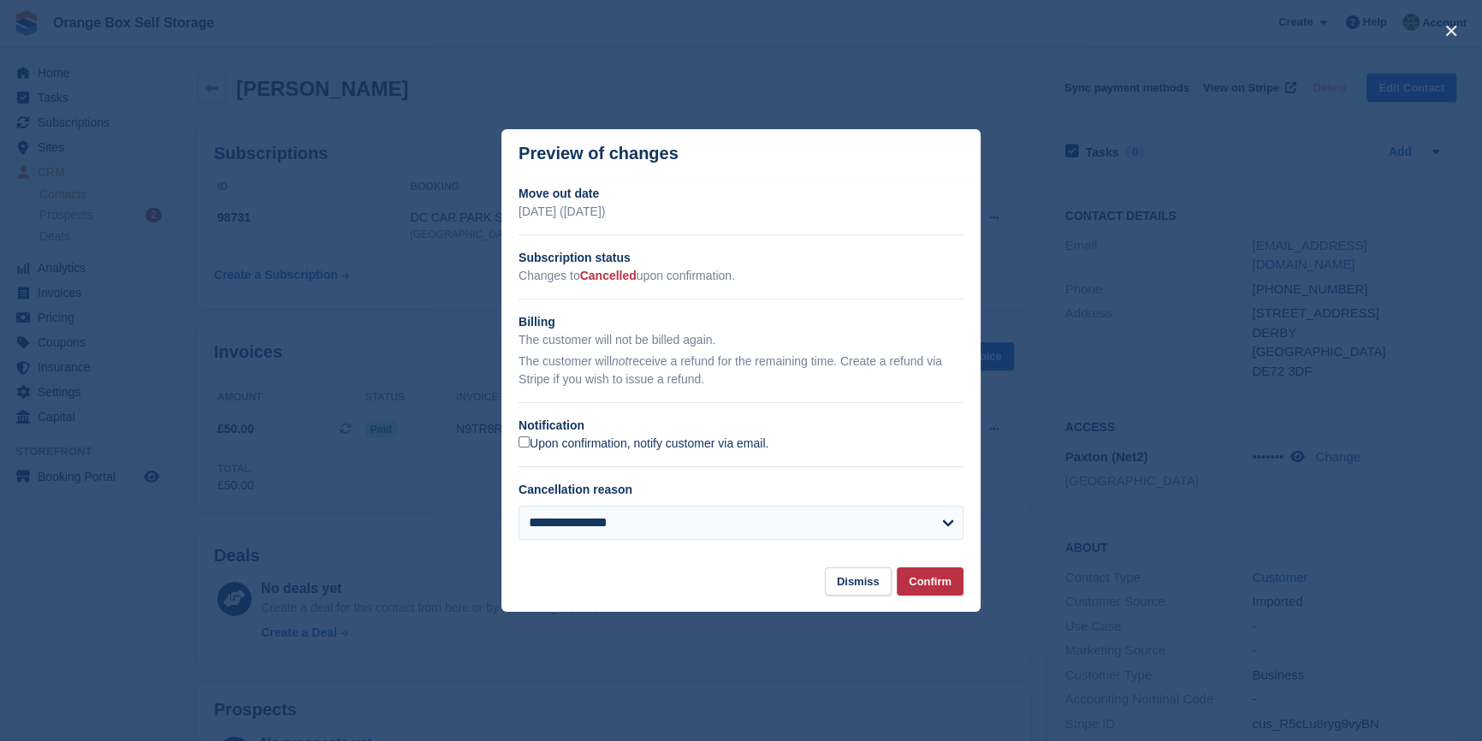
click at [571, 452] on label "Upon confirmation, notify customer via email." at bounding box center [644, 444] width 250 height 15
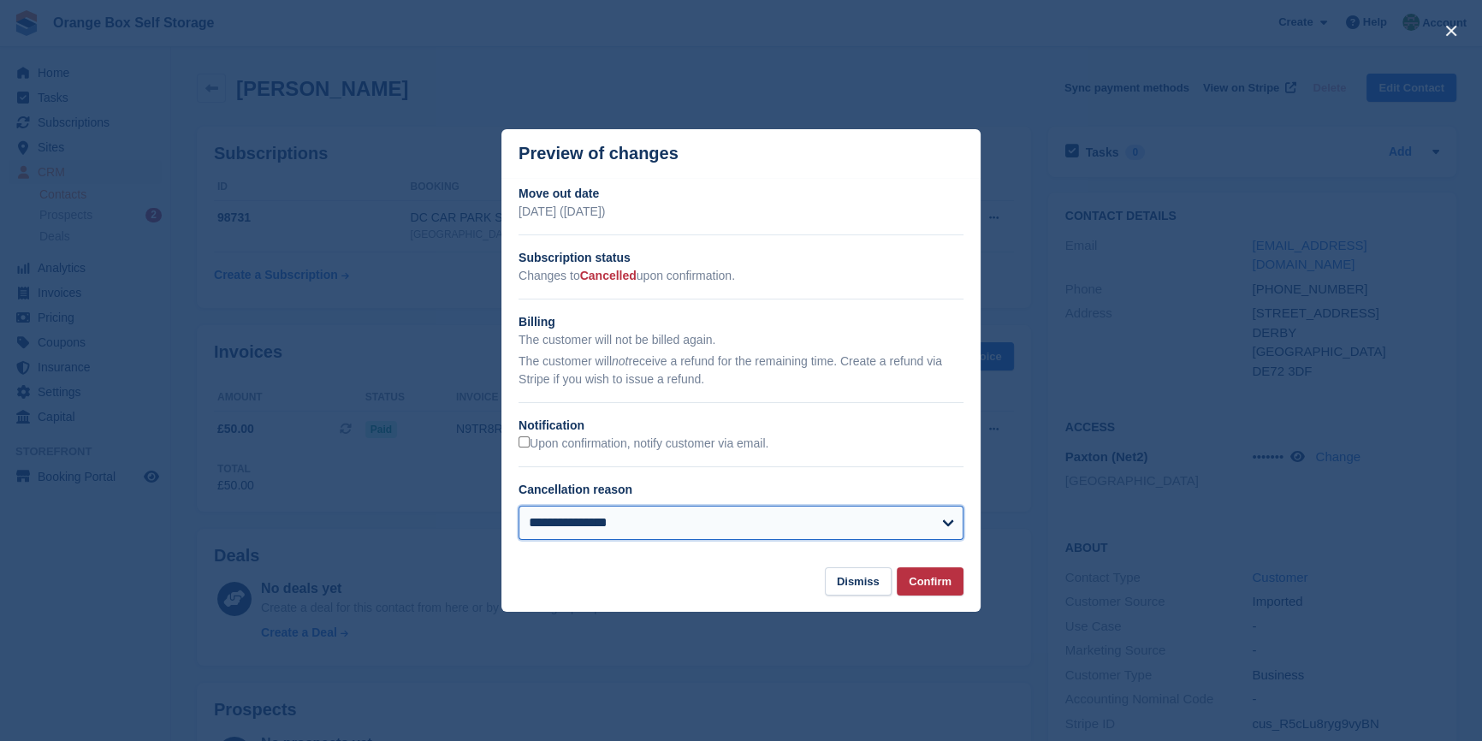
click at [592, 539] on select "**********" at bounding box center [741, 523] width 445 height 34
select select
click at [519, 508] on select "**********" at bounding box center [741, 523] width 445 height 34
click at [936, 585] on button "Confirm" at bounding box center [930, 581] width 67 height 28
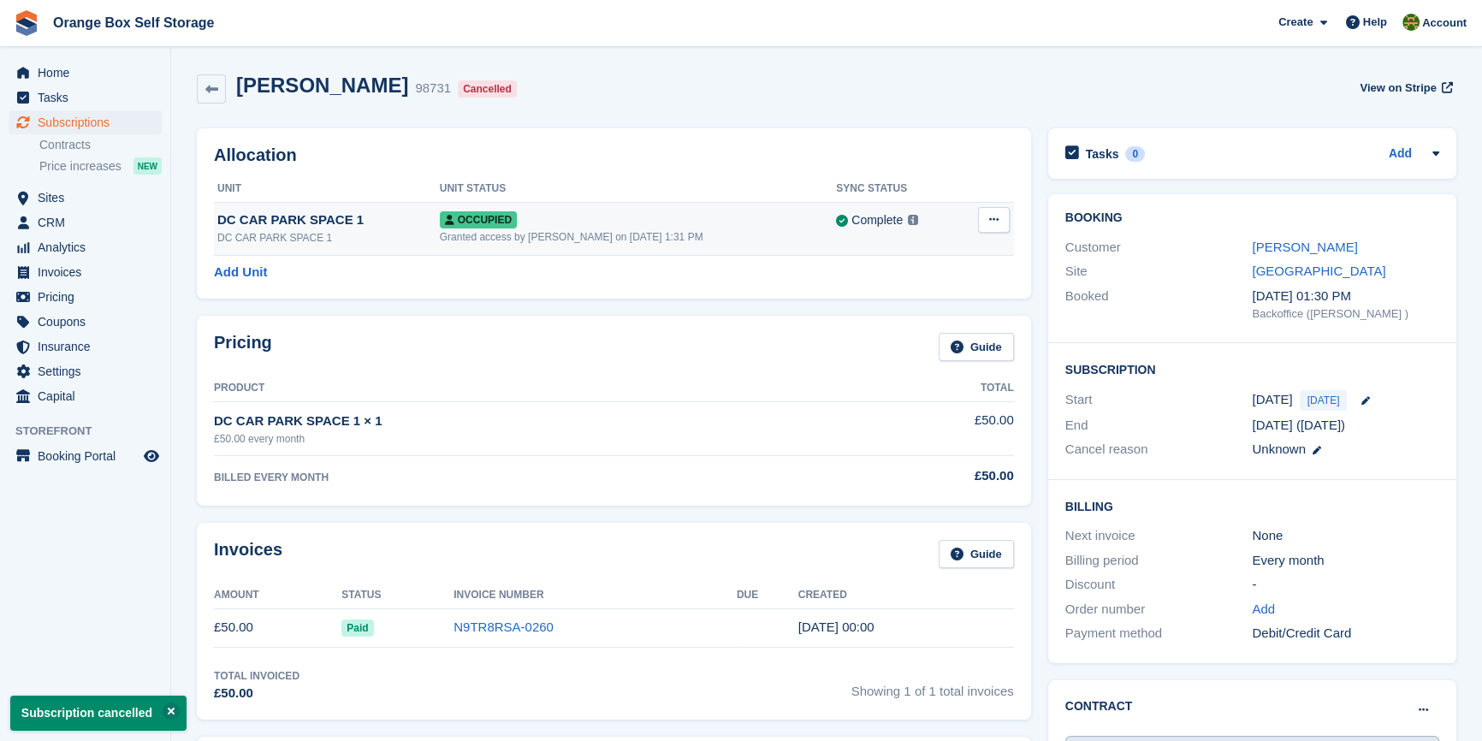
click at [984, 214] on button at bounding box center [994, 220] width 32 height 26
click at [891, 312] on p "Deallocate" at bounding box center [927, 312] width 149 height 22
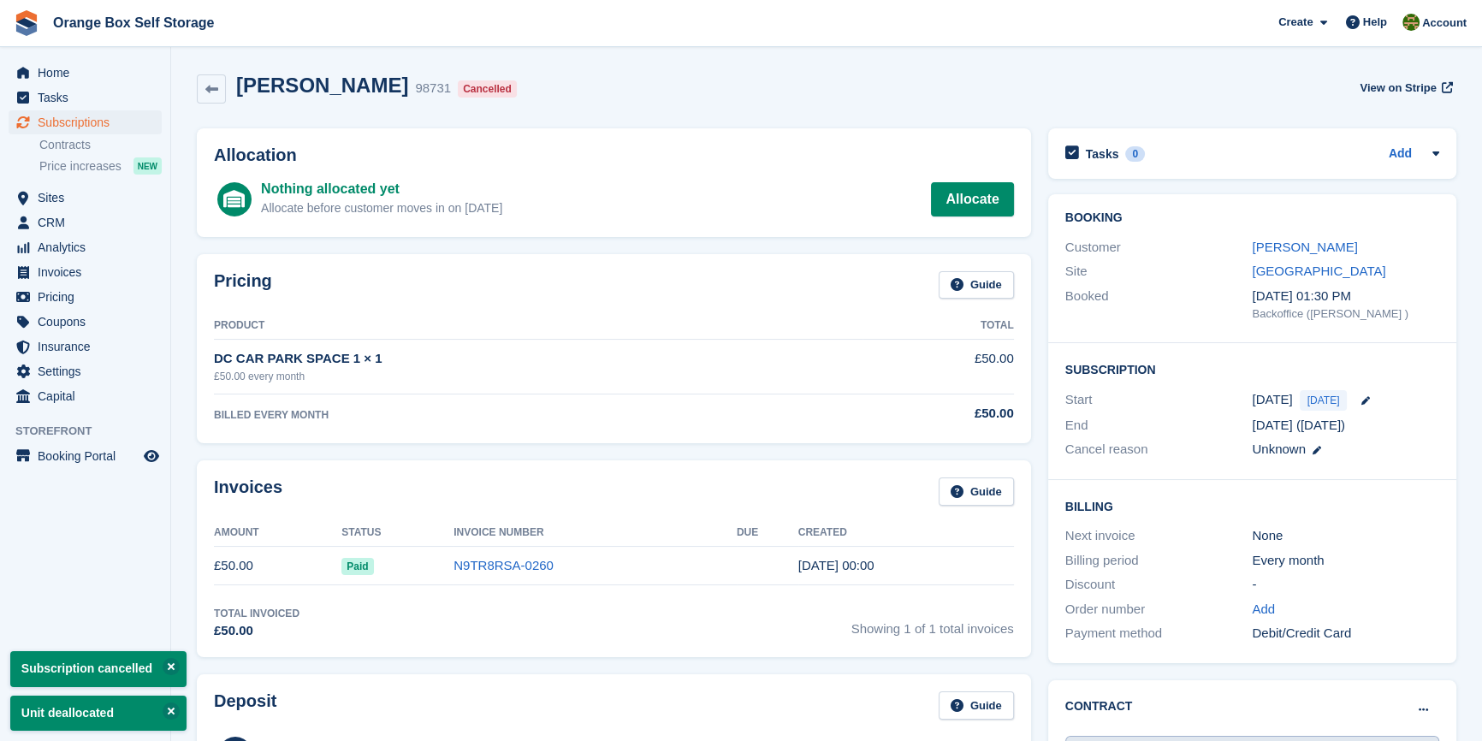
click at [636, 341] on td "DC CAR PARK SPACE 1 × 1 £50.00 every month" at bounding box center [538, 367] width 649 height 54
